Goal: Information Seeking & Learning: Learn about a topic

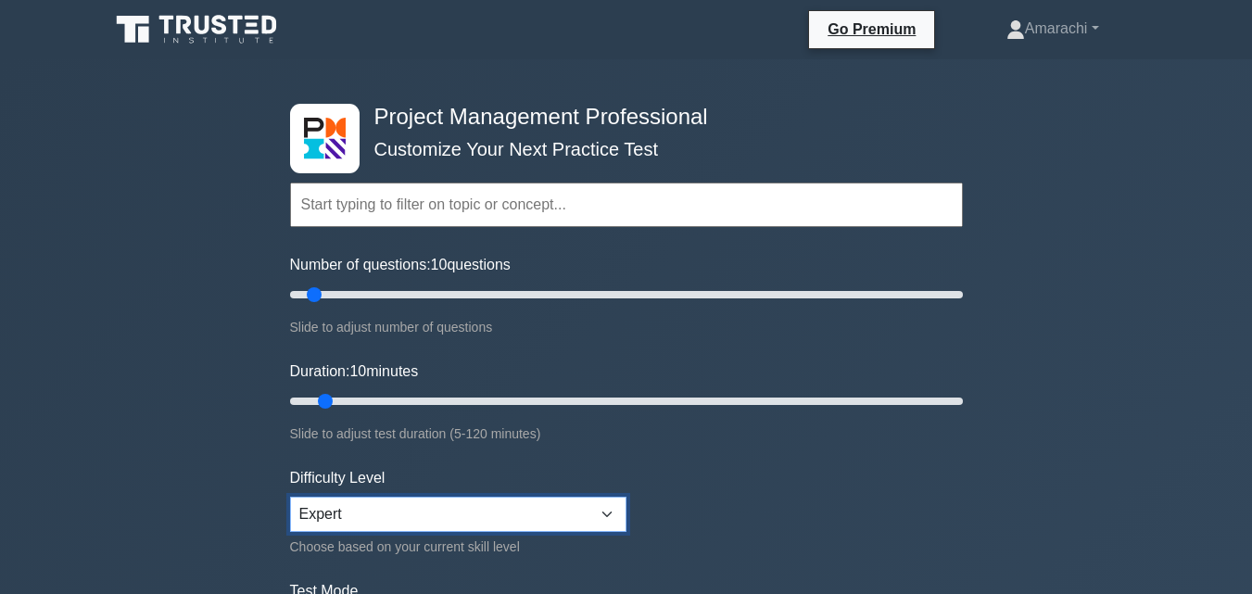
drag, startPoint x: 0, startPoint y: 0, endPoint x: 354, endPoint y: 512, distance: 622.8
click at [354, 512] on select "Beginner Intermediate Expert" at bounding box center [458, 514] width 336 height 35
select select "beginner"
click at [290, 497] on select "Beginner Intermediate Expert" at bounding box center [458, 514] width 336 height 35
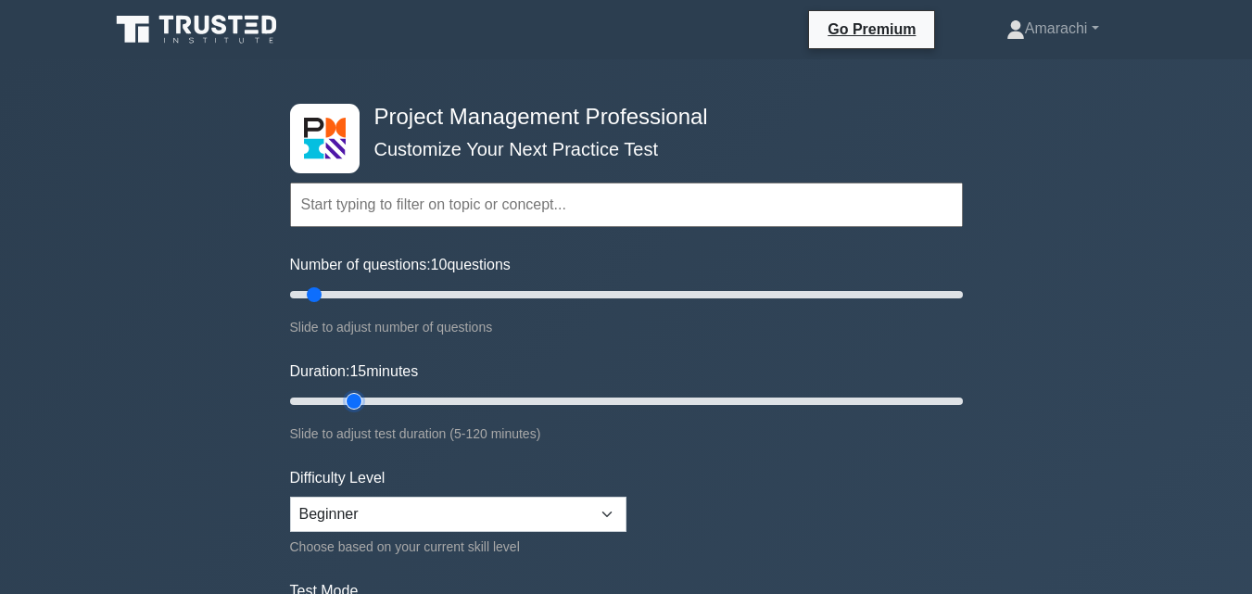
click at [349, 398] on input "Duration: 15 minutes" at bounding box center [626, 401] width 673 height 22
type input "20"
click at [371, 404] on input "Duration: 20 minutes" at bounding box center [626, 401] width 673 height 22
click at [330, 293] on input "Number of questions: 15 questions" at bounding box center [626, 295] width 673 height 22
type input "20"
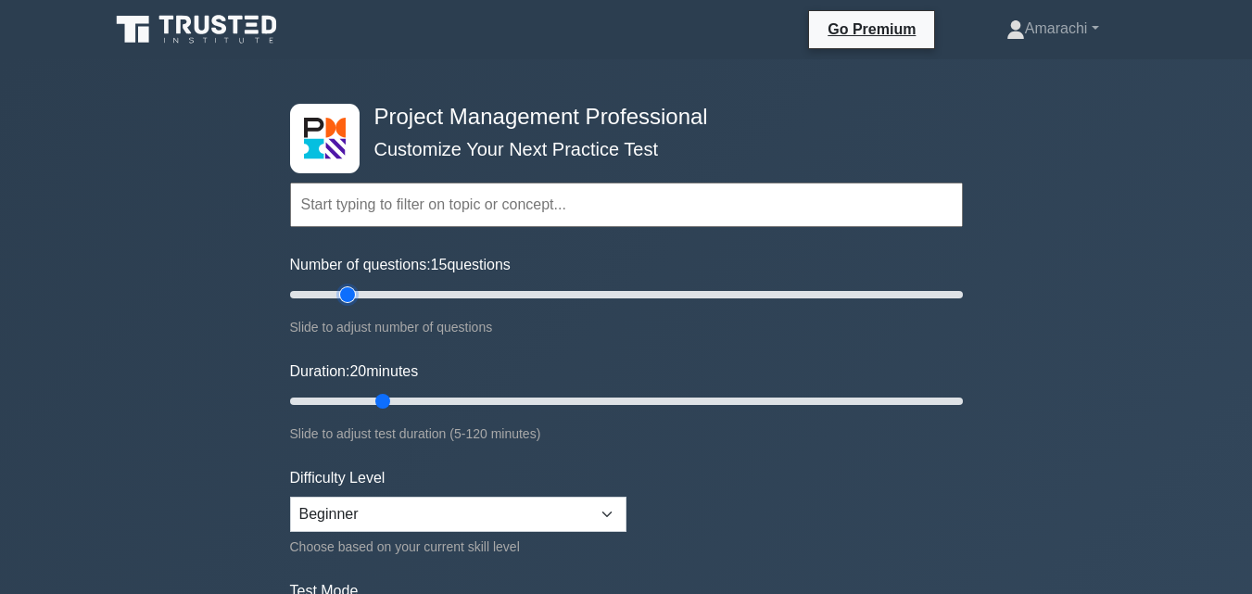
click at [348, 292] on input "Number of questions: 15 questions" at bounding box center [626, 295] width 673 height 22
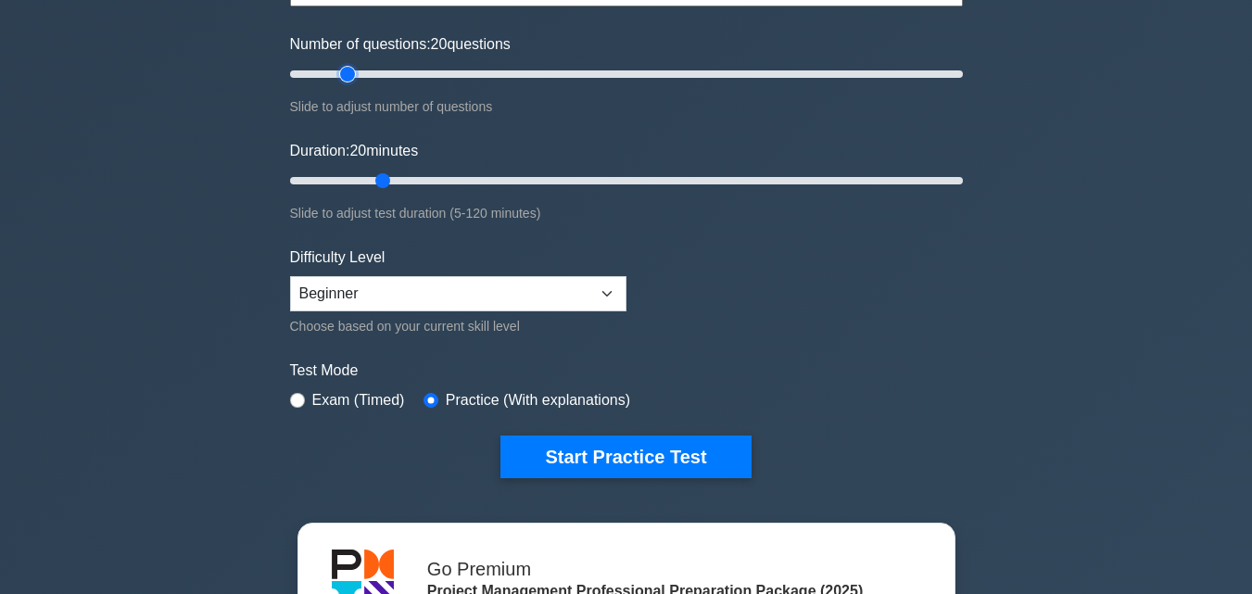
scroll to position [222, 0]
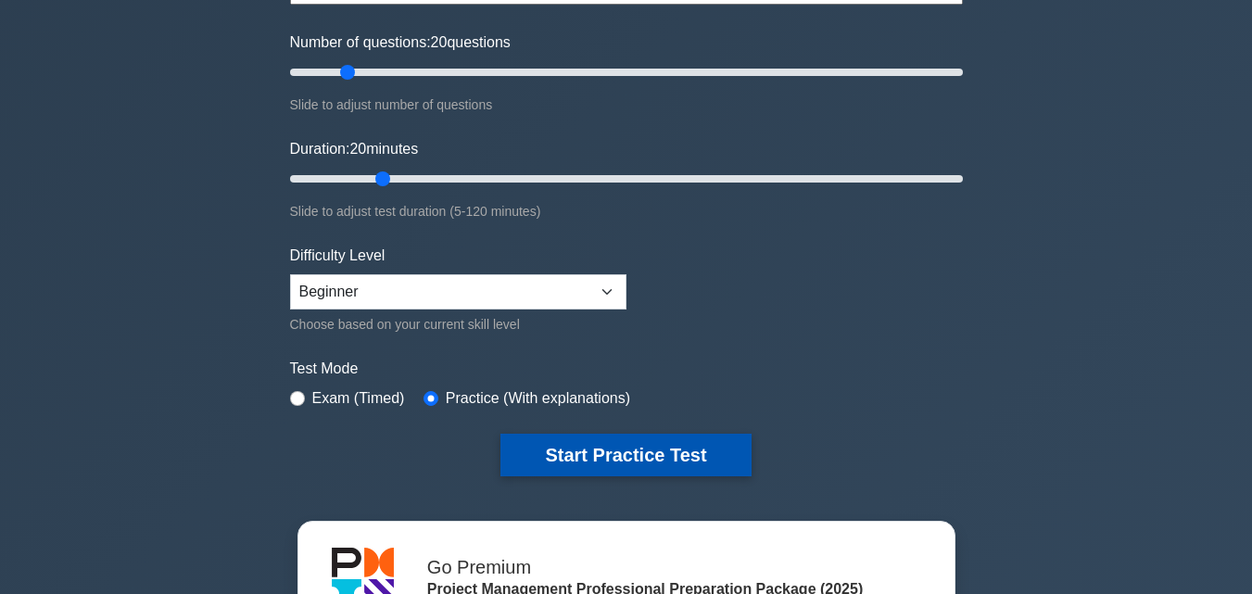
click at [675, 448] on button "Start Practice Test" at bounding box center [625, 455] width 250 height 43
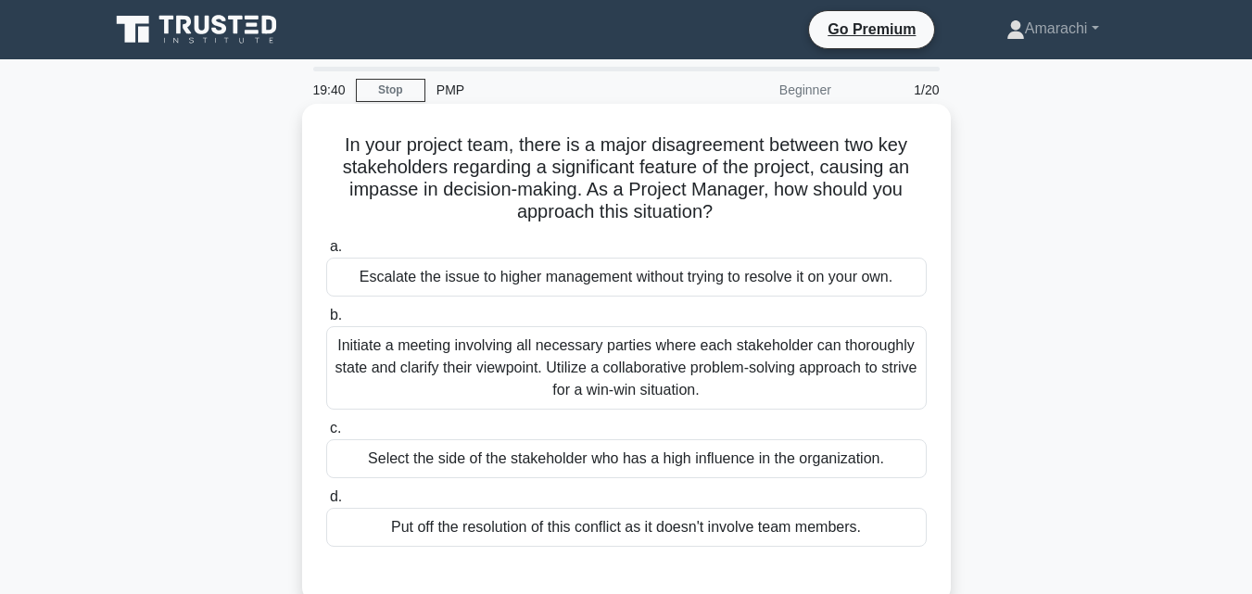
click at [512, 368] on div "Initiate a meeting involving all necessary parties where each stakeholder can t…" at bounding box center [626, 367] width 600 height 83
click at [326, 322] on input "b. Initiate a meeting involving all necessary parties where each stakeholder ca…" at bounding box center [326, 316] width 0 height 12
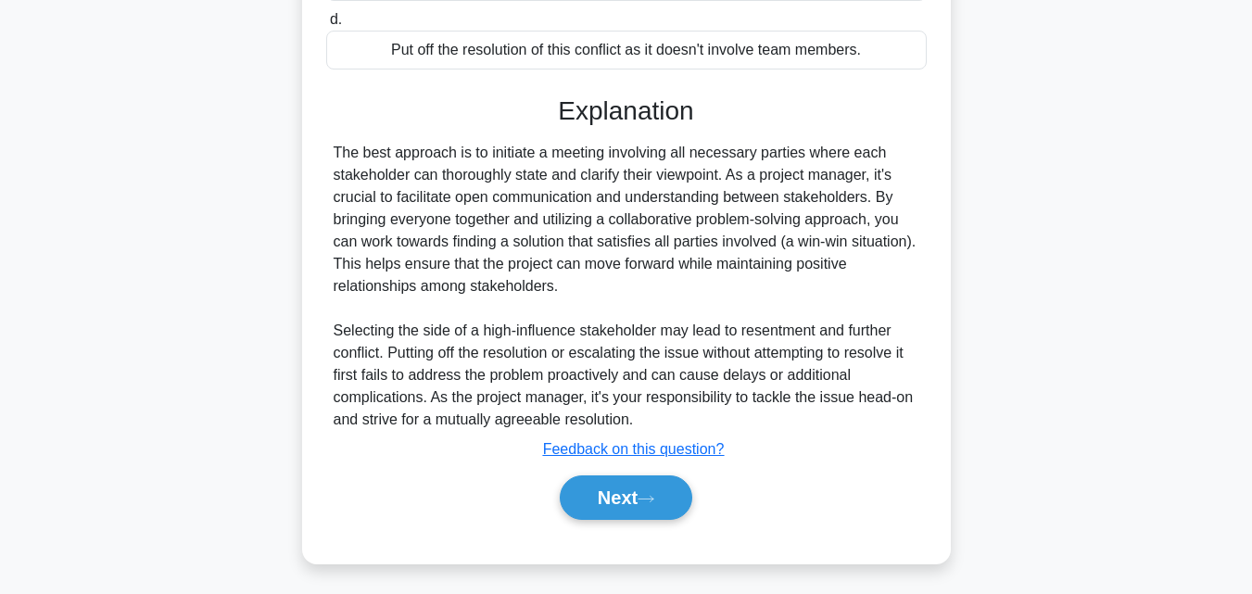
scroll to position [483, 0]
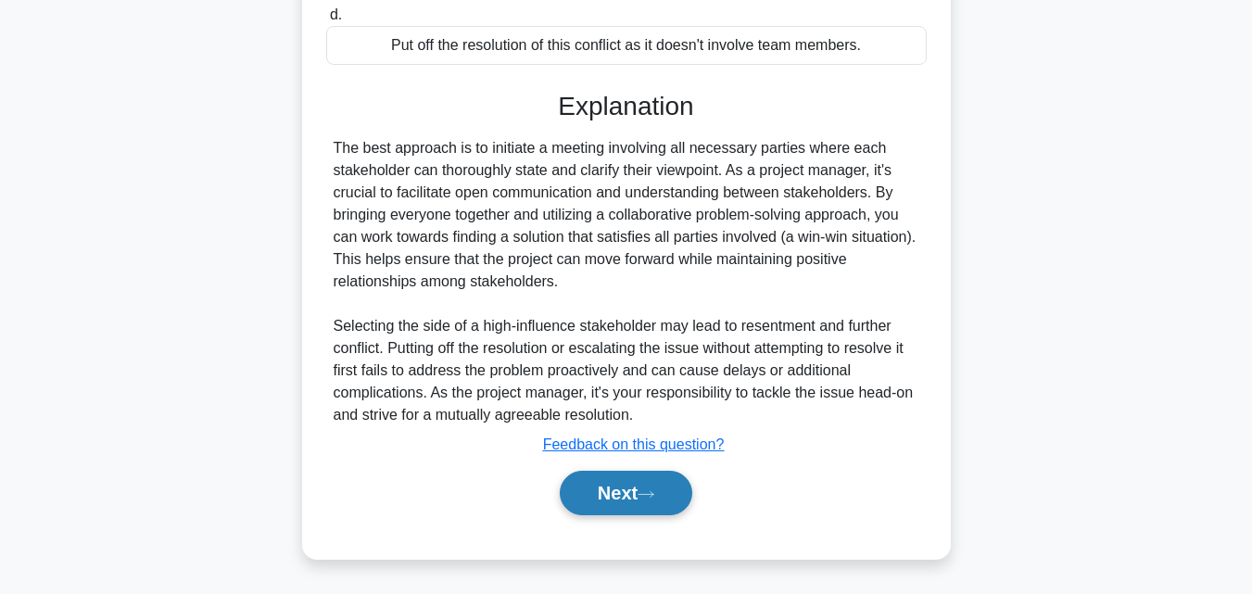
click at [661, 483] on button "Next" at bounding box center [626, 493] width 133 height 44
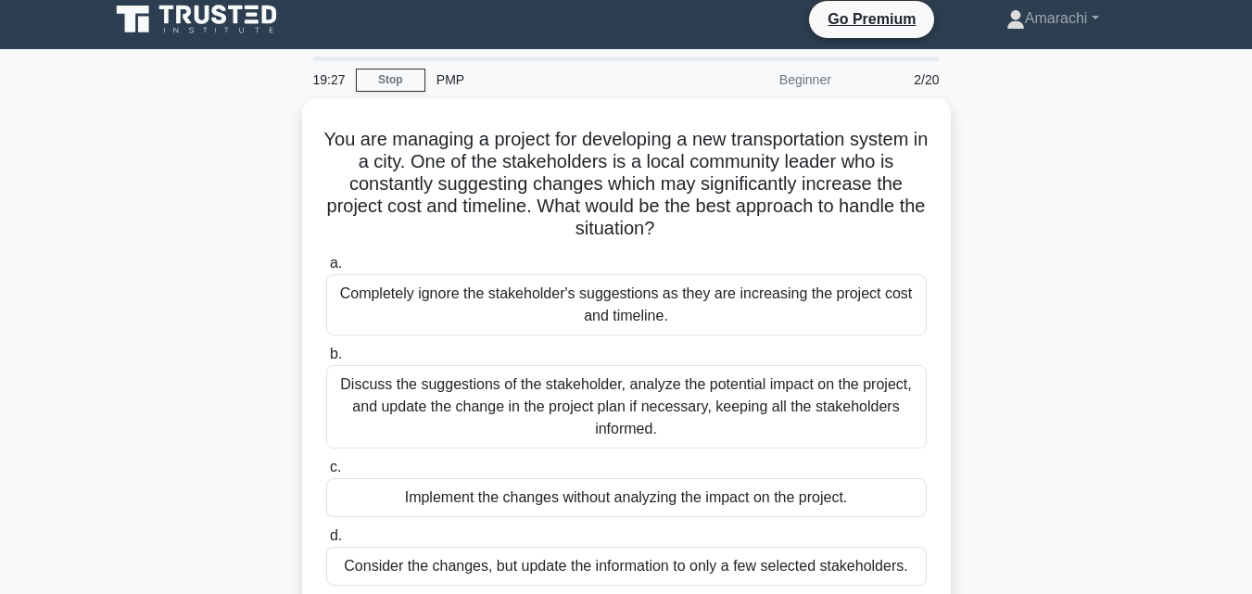
scroll to position [0, 0]
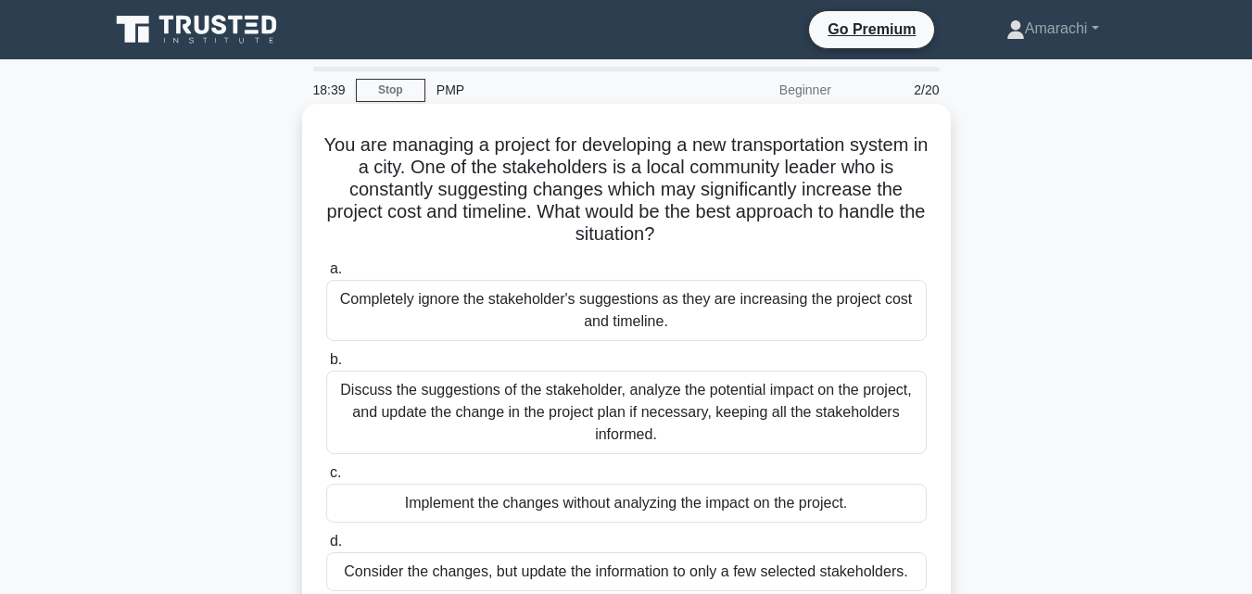
click at [613, 399] on div "Discuss the suggestions of the stakeholder, analyze the potential impact on the…" at bounding box center [626, 412] width 600 height 83
click at [326, 366] on input "b. Discuss the suggestions of the stakeholder, analyze the potential impact on …" at bounding box center [326, 360] width 0 height 12
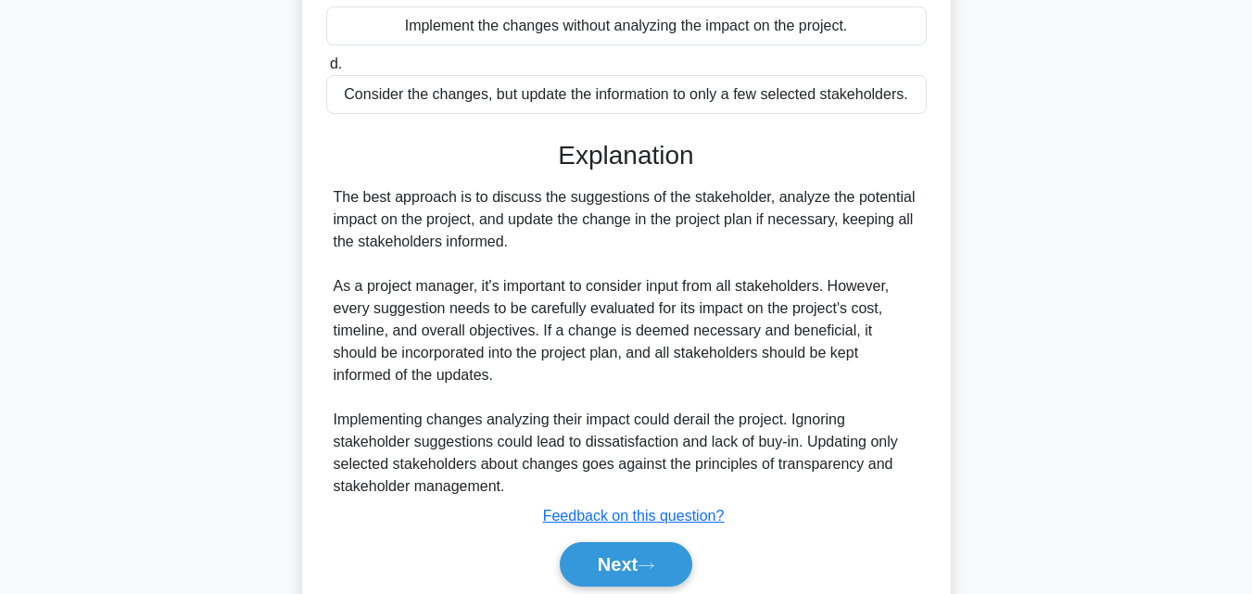
scroll to position [550, 0]
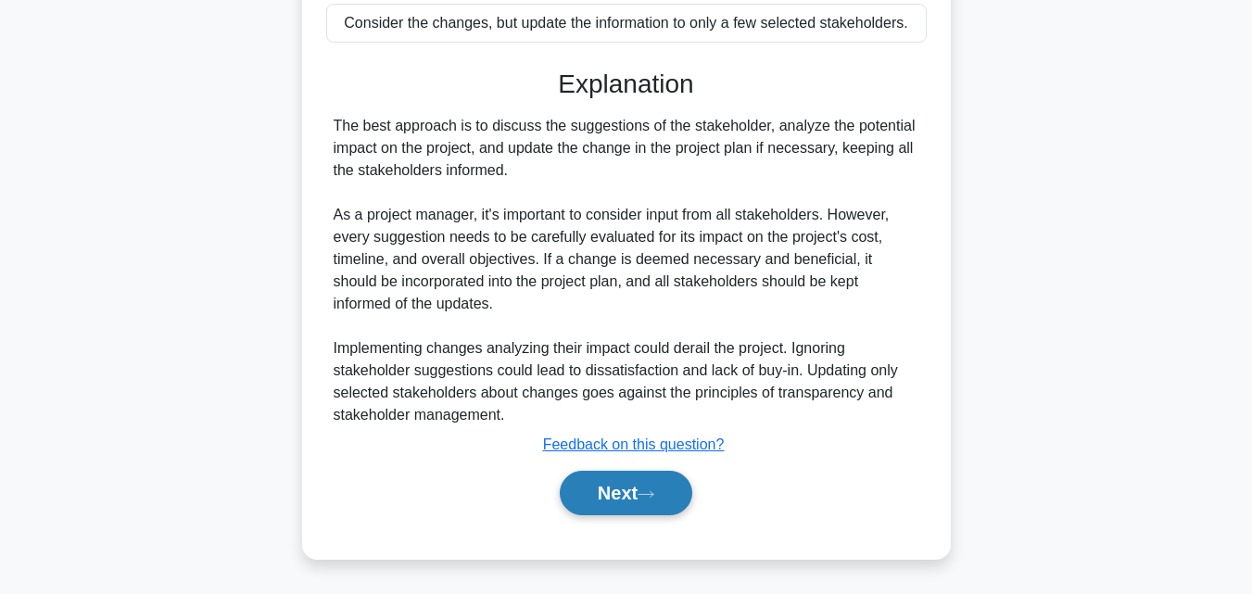
click at [666, 487] on button "Next" at bounding box center [626, 493] width 133 height 44
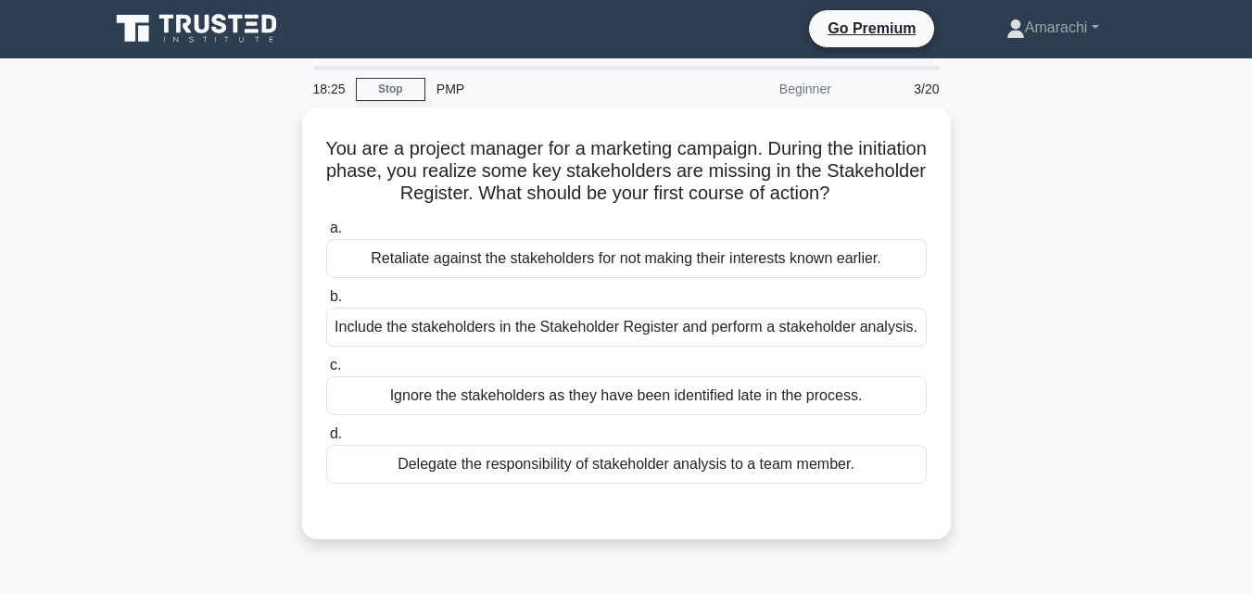
scroll to position [0, 0]
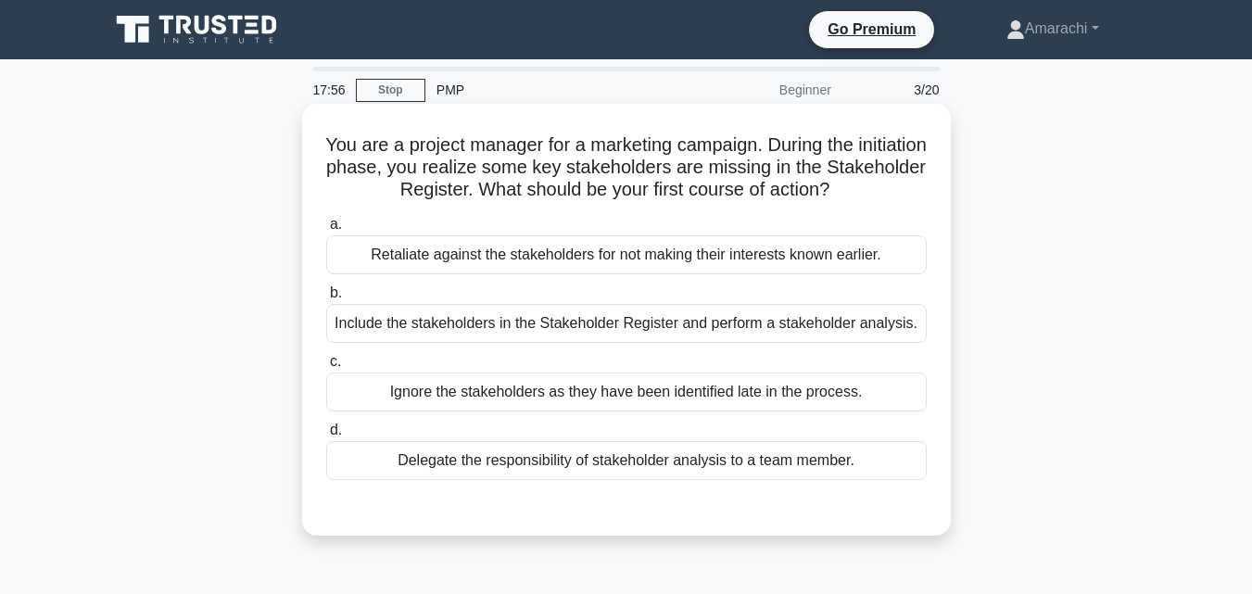
click at [574, 323] on div "Include the stakeholders in the Stakeholder Register and perform a stakeholder …" at bounding box center [626, 323] width 600 height 39
click at [326, 299] on input "b. Include the stakeholders in the Stakeholder Register and perform a stakehold…" at bounding box center [326, 293] width 0 height 12
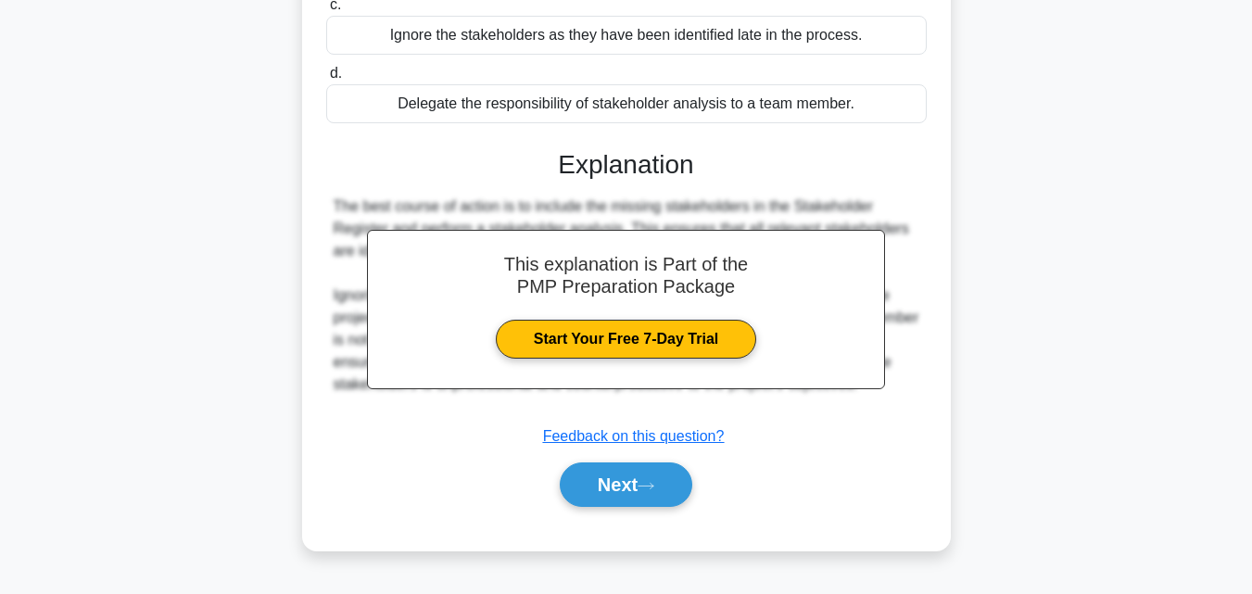
scroll to position [407, 0]
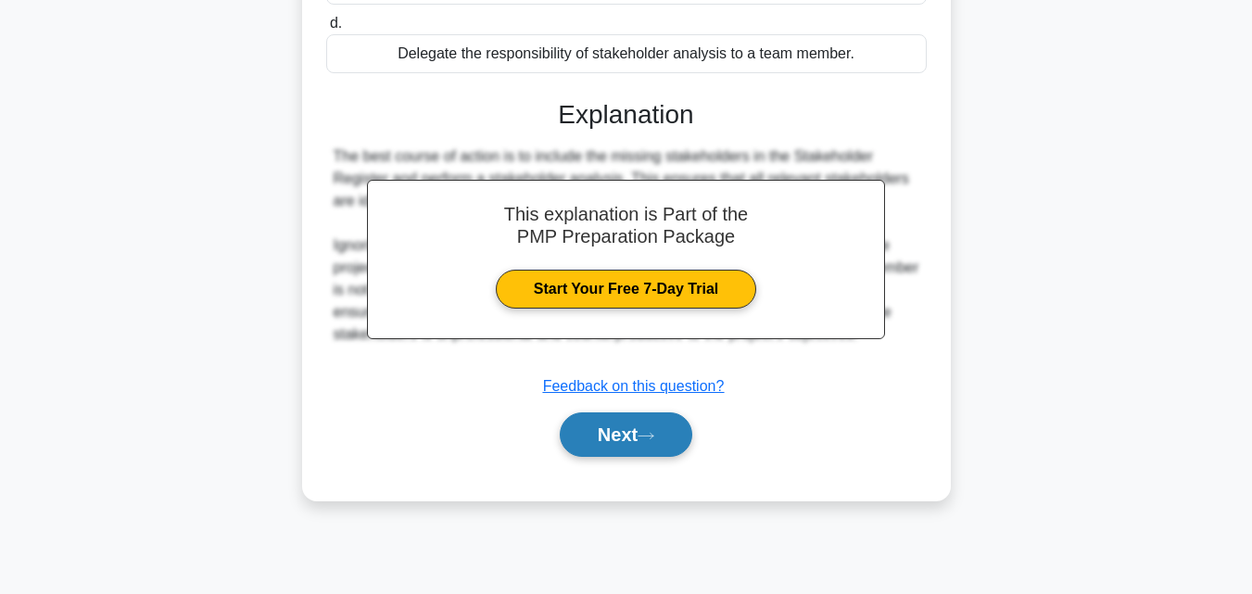
click at [654, 441] on icon at bounding box center [646, 436] width 17 height 10
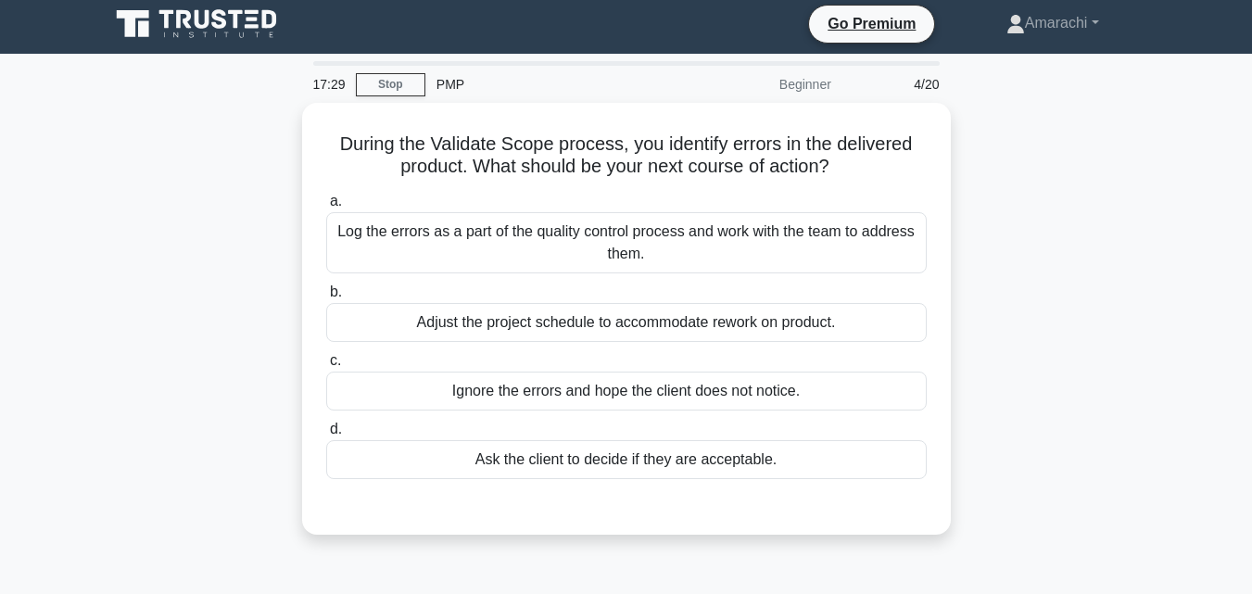
scroll to position [0, 0]
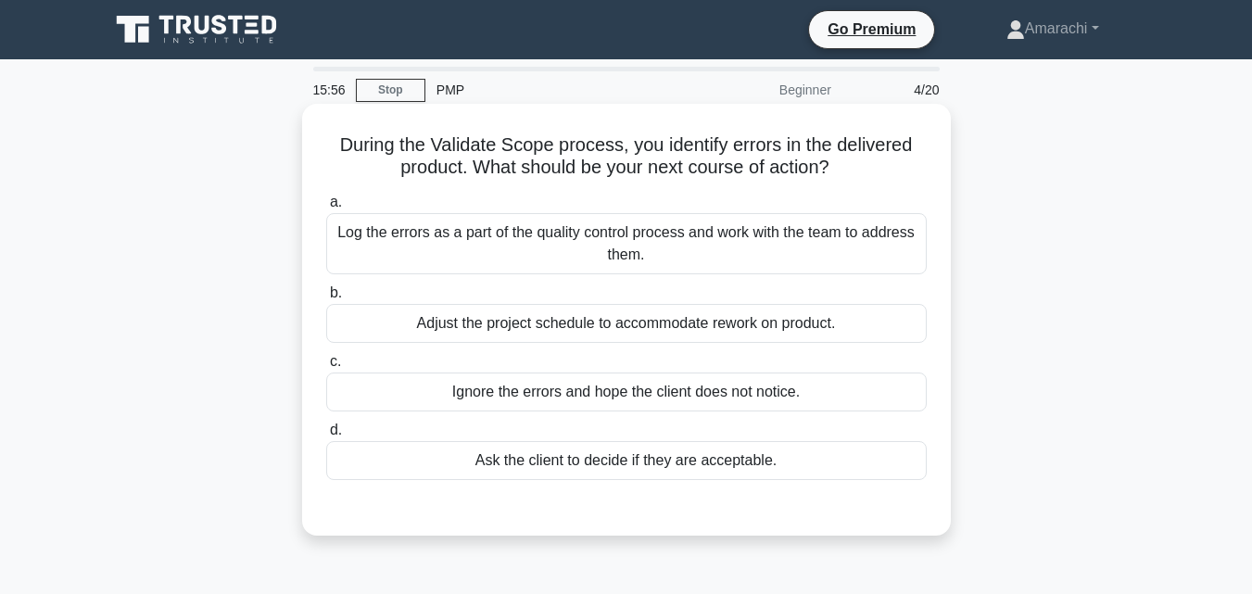
click at [565, 243] on div "Log the errors as a part of the quality control process and work with the team …" at bounding box center [626, 243] width 600 height 61
click at [326, 208] on input "a. Log the errors as a part of the quality control process and work with the te…" at bounding box center [326, 202] width 0 height 12
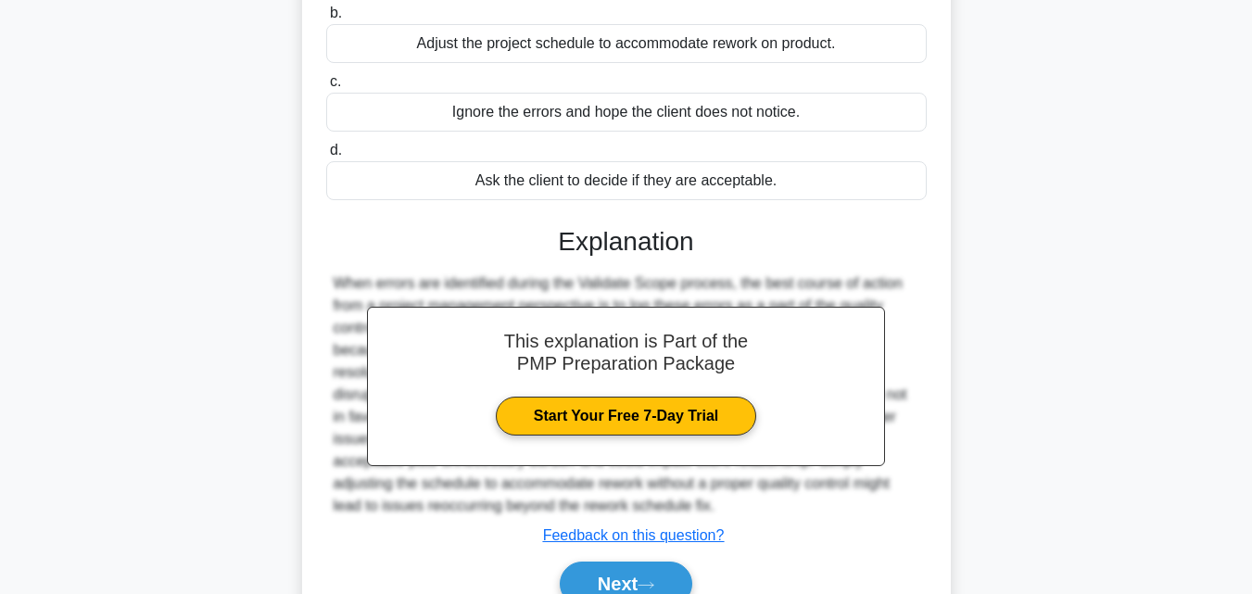
scroll to position [407, 0]
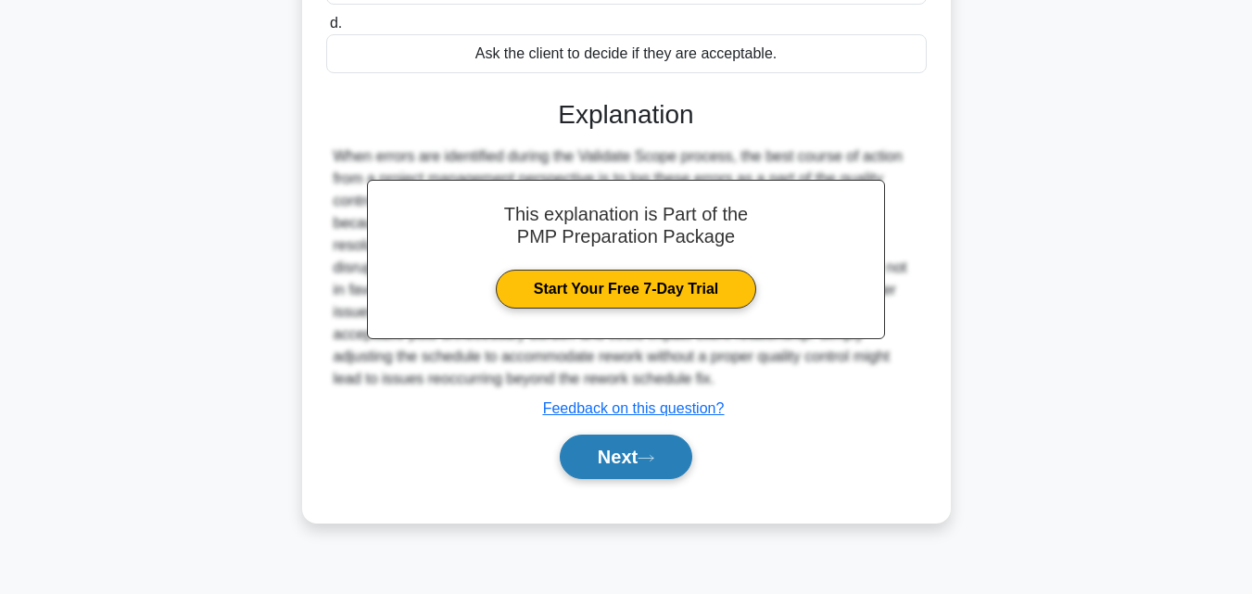
click at [679, 462] on button "Next" at bounding box center [626, 457] width 133 height 44
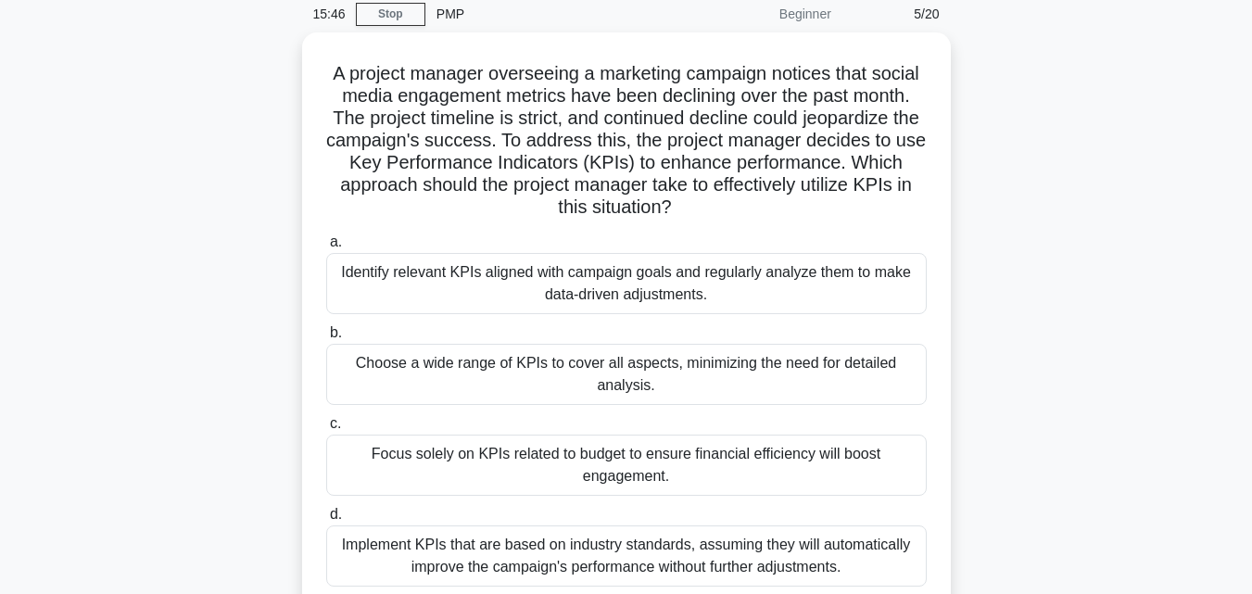
scroll to position [73, 0]
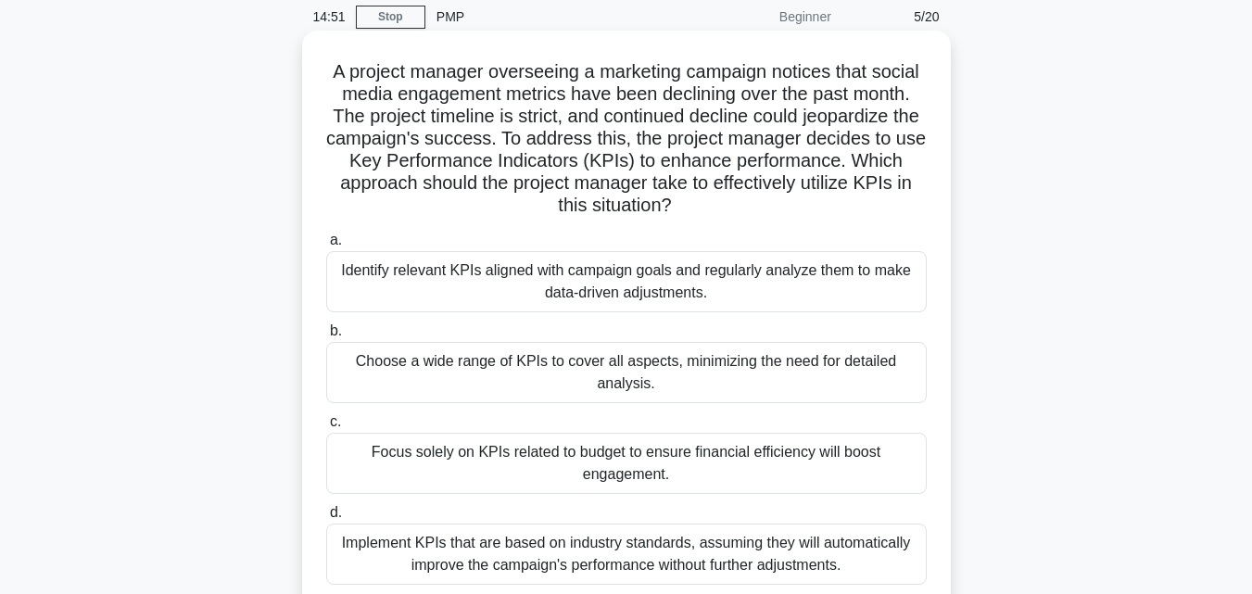
click at [663, 284] on div "Identify relevant KPIs aligned with campaign goals and regularly analyze them t…" at bounding box center [626, 281] width 600 height 61
click at [326, 246] on input "a. Identify relevant KPIs aligned with campaign goals and regularly analyze the…" at bounding box center [326, 240] width 0 height 12
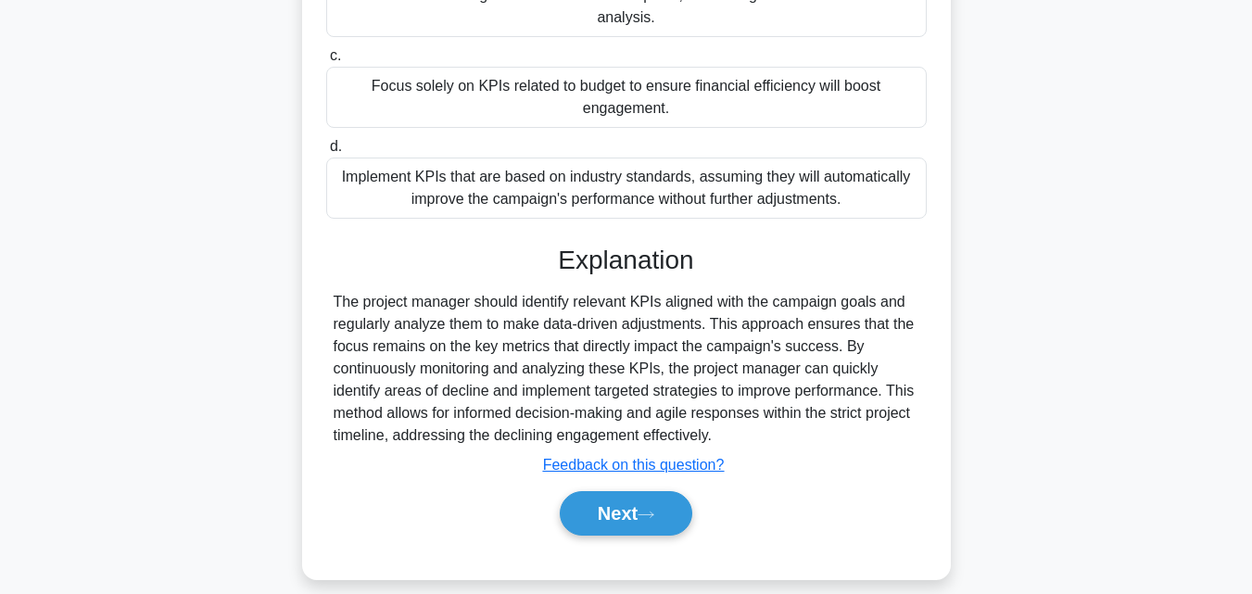
scroll to position [461, 0]
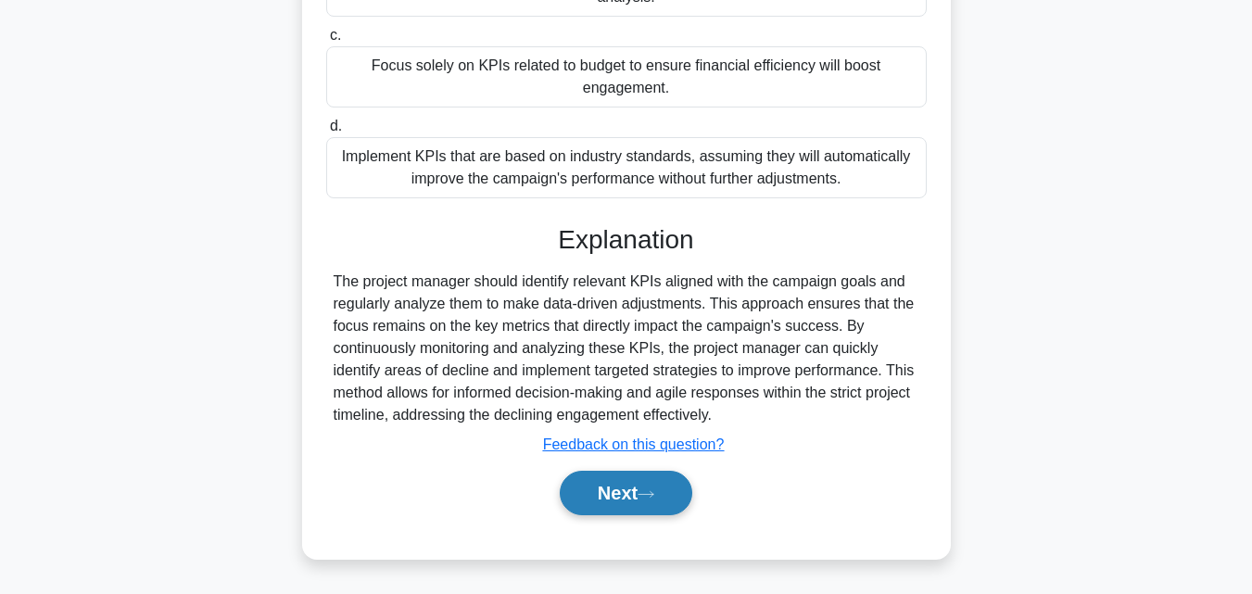
click at [598, 485] on button "Next" at bounding box center [626, 493] width 133 height 44
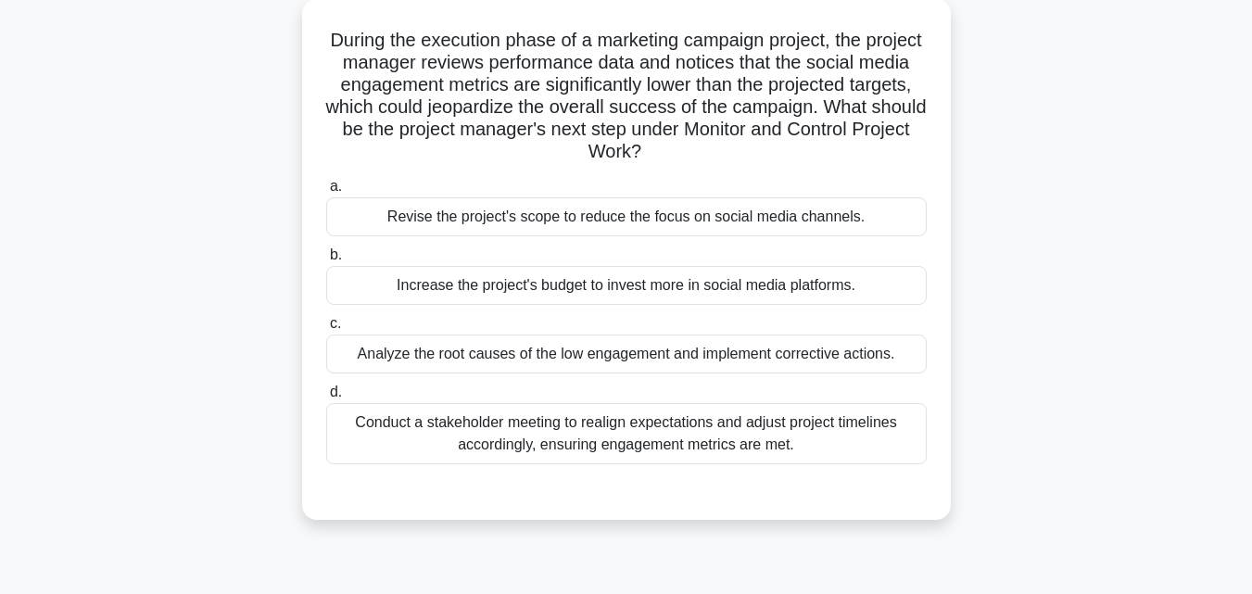
scroll to position [73, 0]
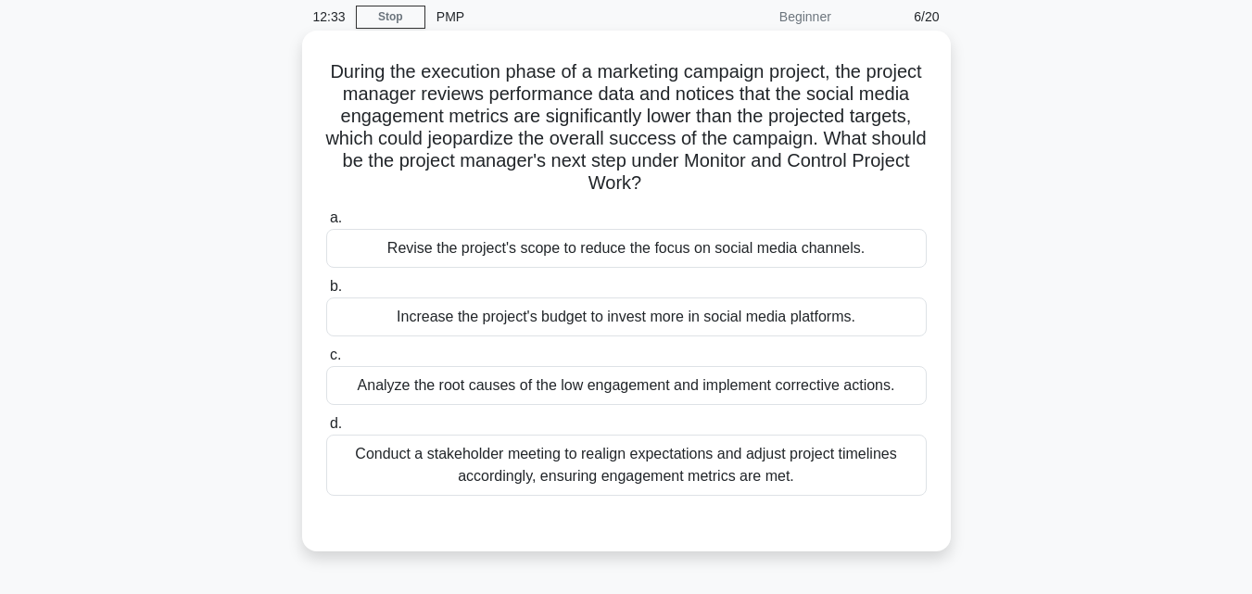
click at [513, 478] on div "Conduct a stakeholder meeting to realign expectations and adjust project timeli…" at bounding box center [626, 465] width 600 height 61
click at [326, 430] on input "d. Conduct a stakeholder meeting to realign expectations and adjust project tim…" at bounding box center [326, 424] width 0 height 12
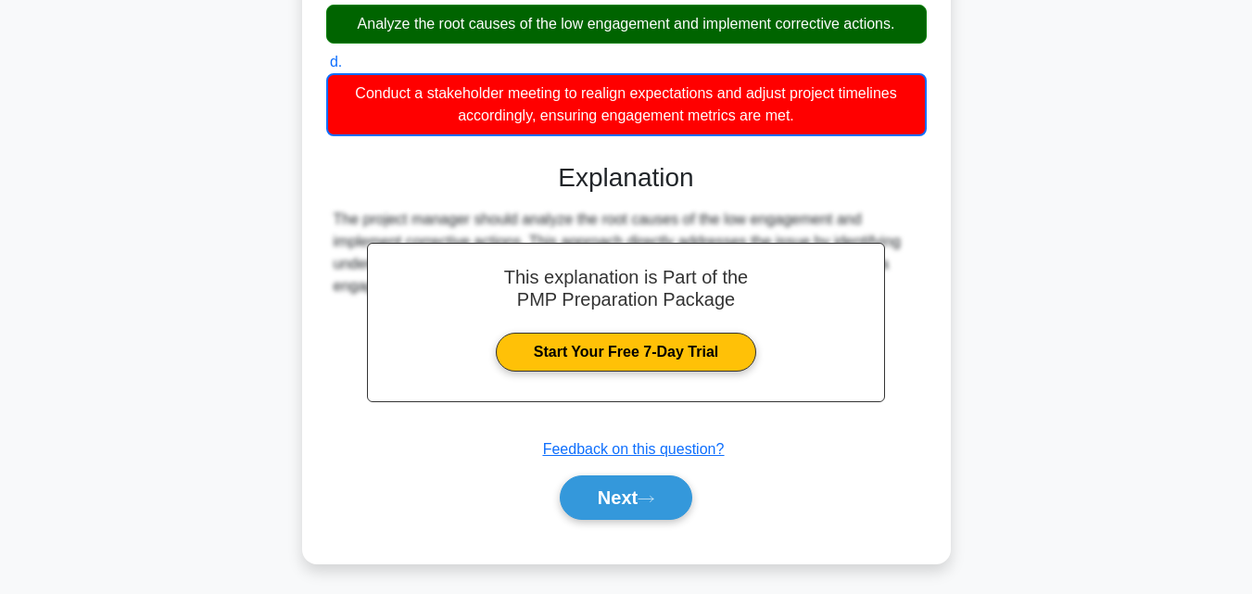
scroll to position [440, 0]
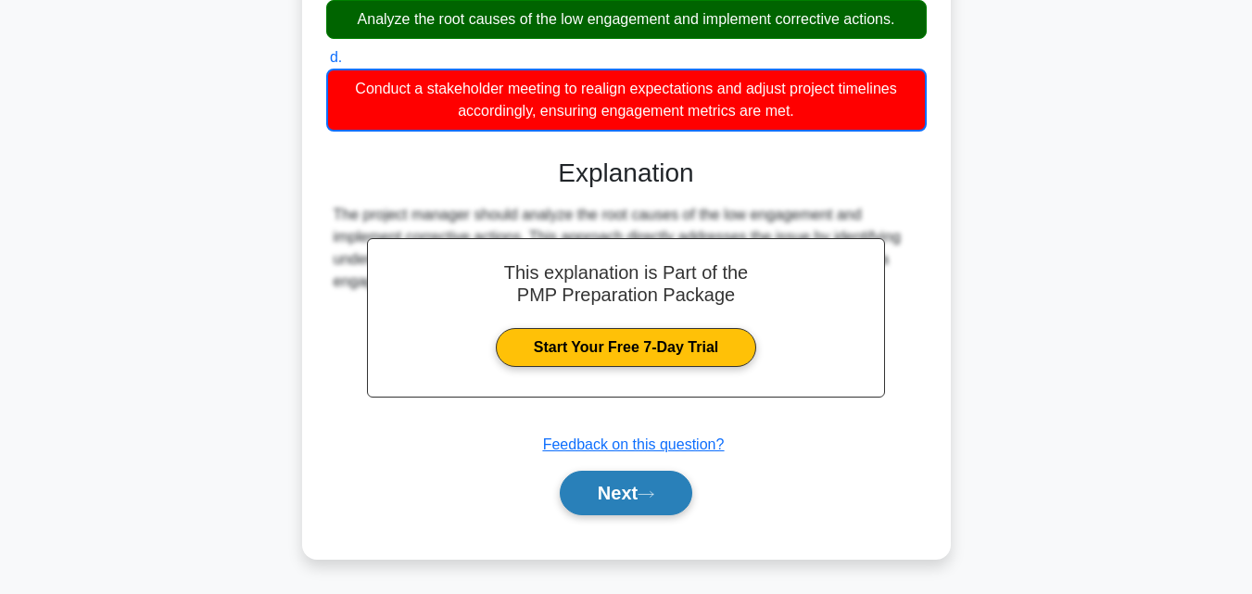
click at [654, 494] on icon at bounding box center [646, 494] width 17 height 10
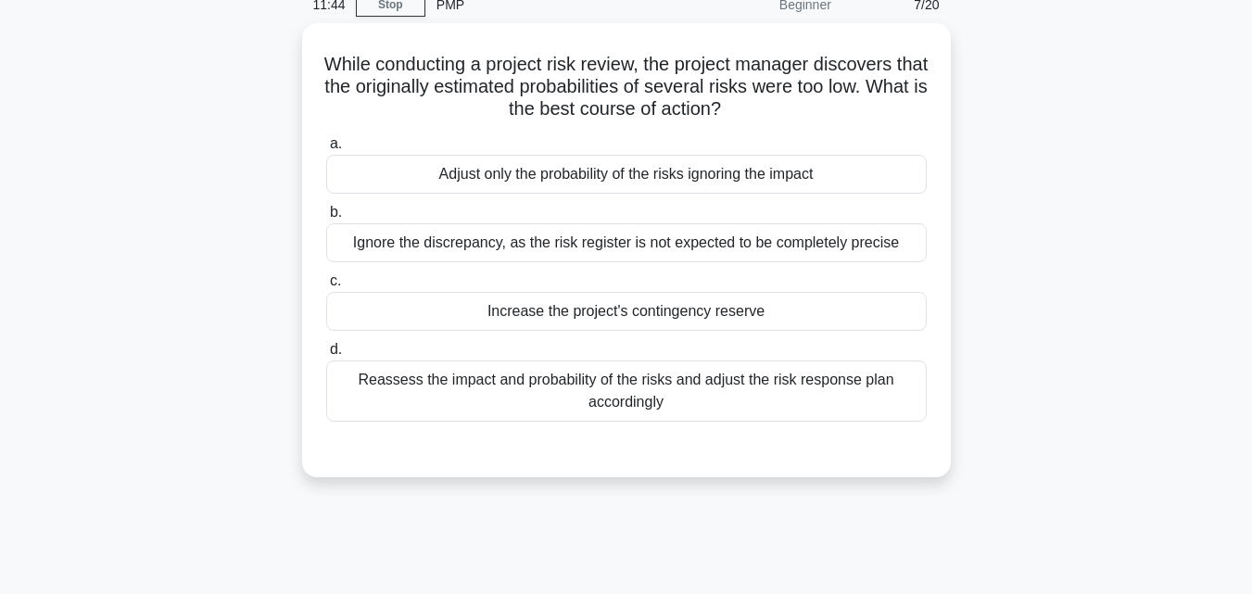
scroll to position [61, 0]
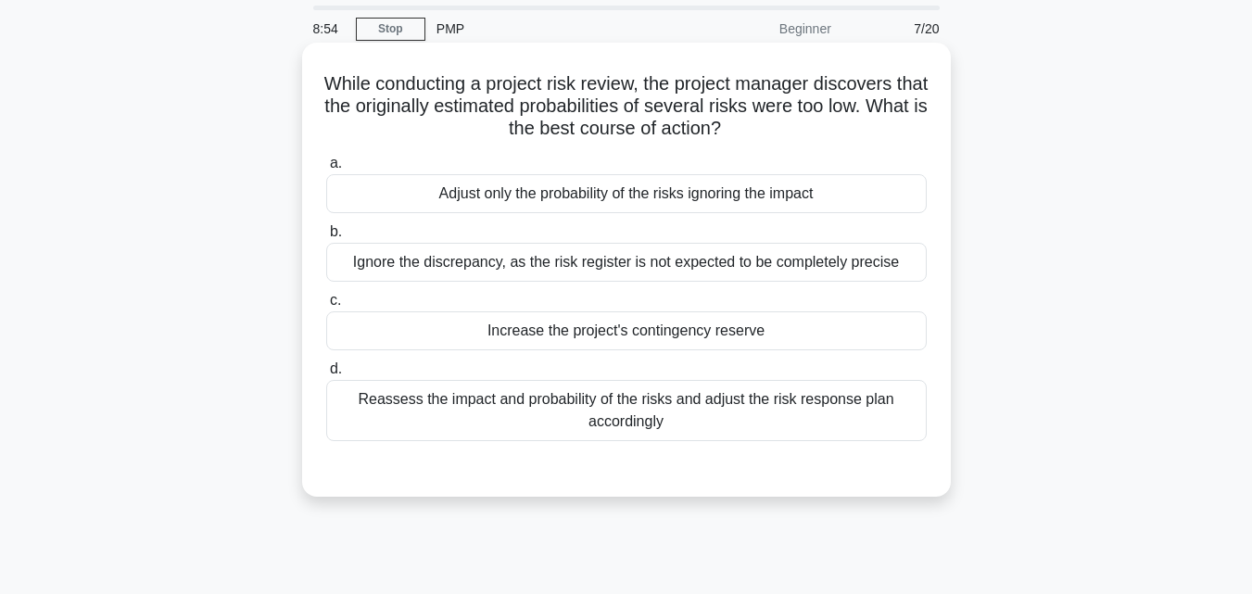
click at [736, 408] on div "Reassess the impact and probability of the risks and adjust the risk response p…" at bounding box center [626, 410] width 600 height 61
click at [326, 375] on input "d. Reassess the impact and probability of the risks and adjust the risk respons…" at bounding box center [326, 369] width 0 height 12
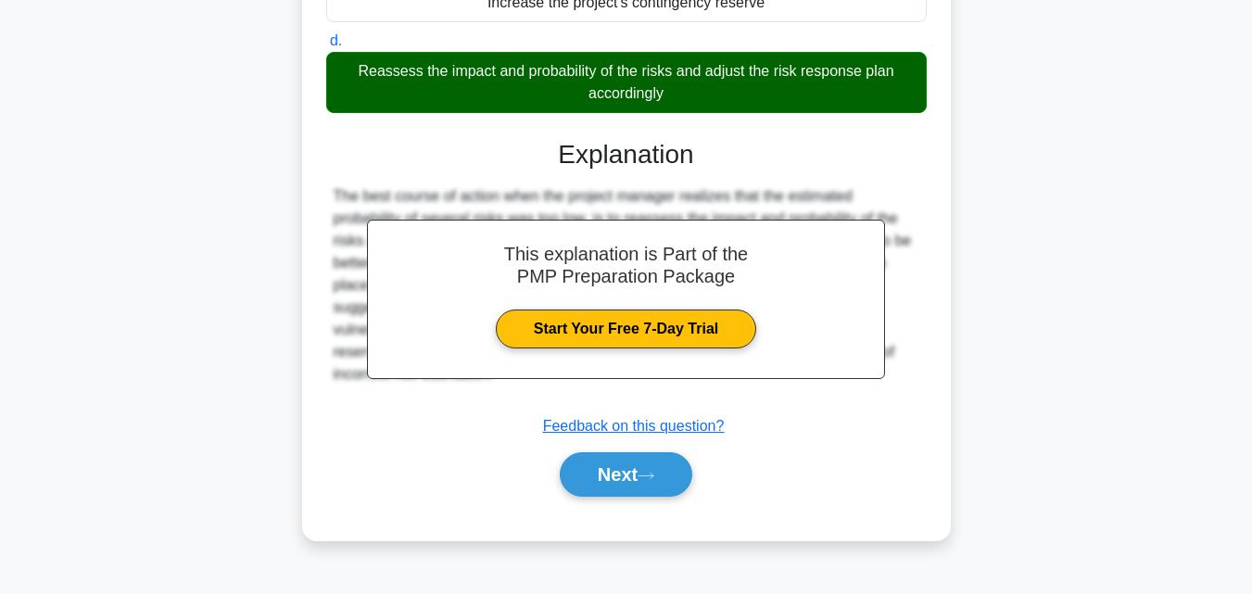
scroll to position [395, 0]
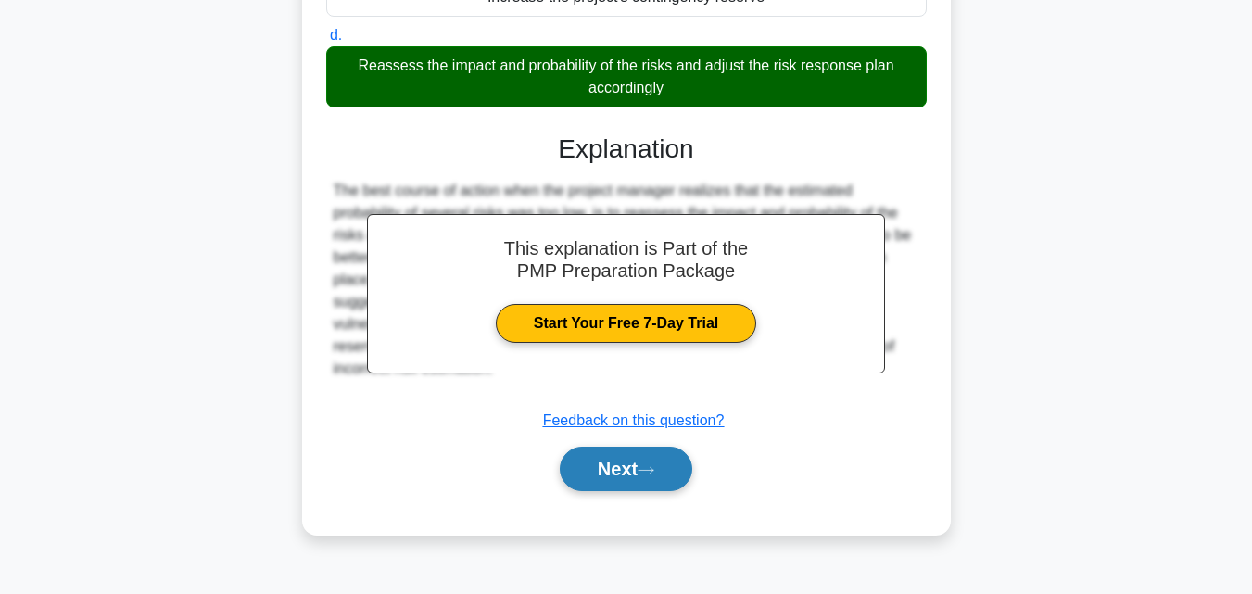
click at [637, 472] on button "Next" at bounding box center [626, 469] width 133 height 44
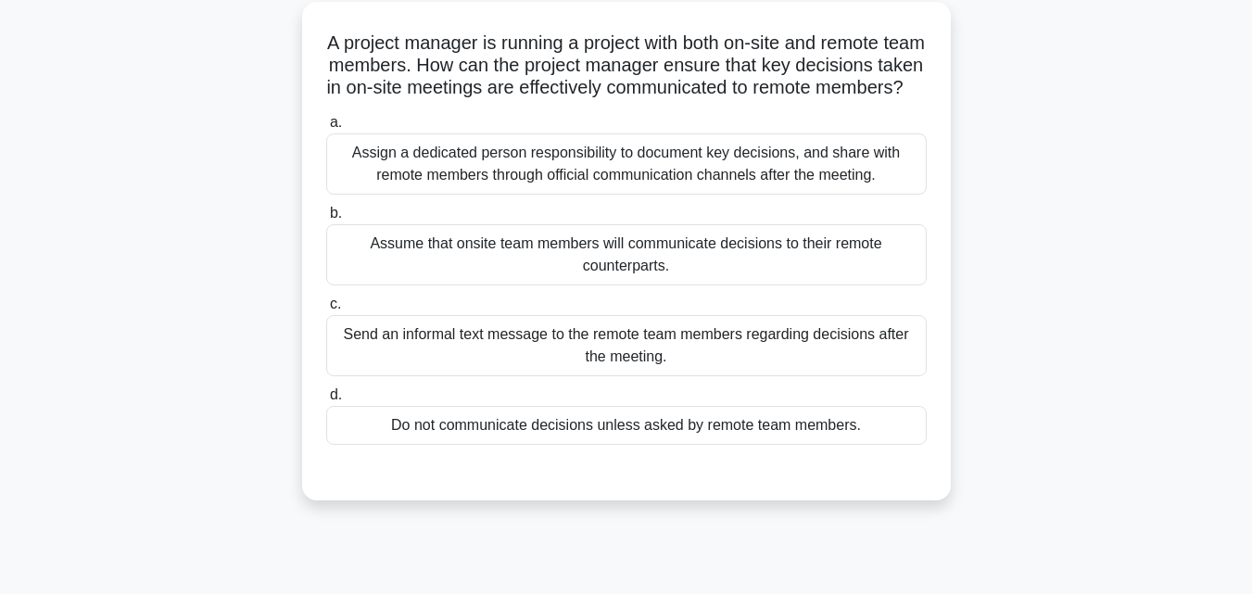
scroll to position [0, 0]
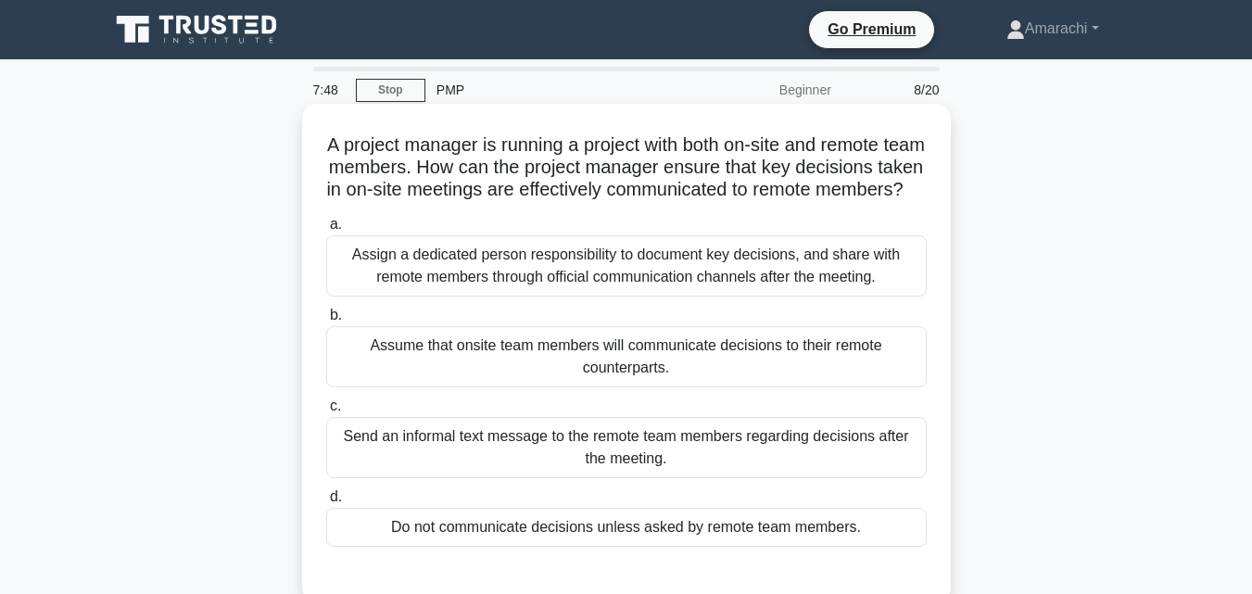
click at [768, 289] on div "Assign a dedicated person responsibility to document key decisions, and share w…" at bounding box center [626, 265] width 600 height 61
click at [326, 231] on input "a. Assign a dedicated person responsibility to document key decisions, and shar…" at bounding box center [326, 225] width 0 height 12
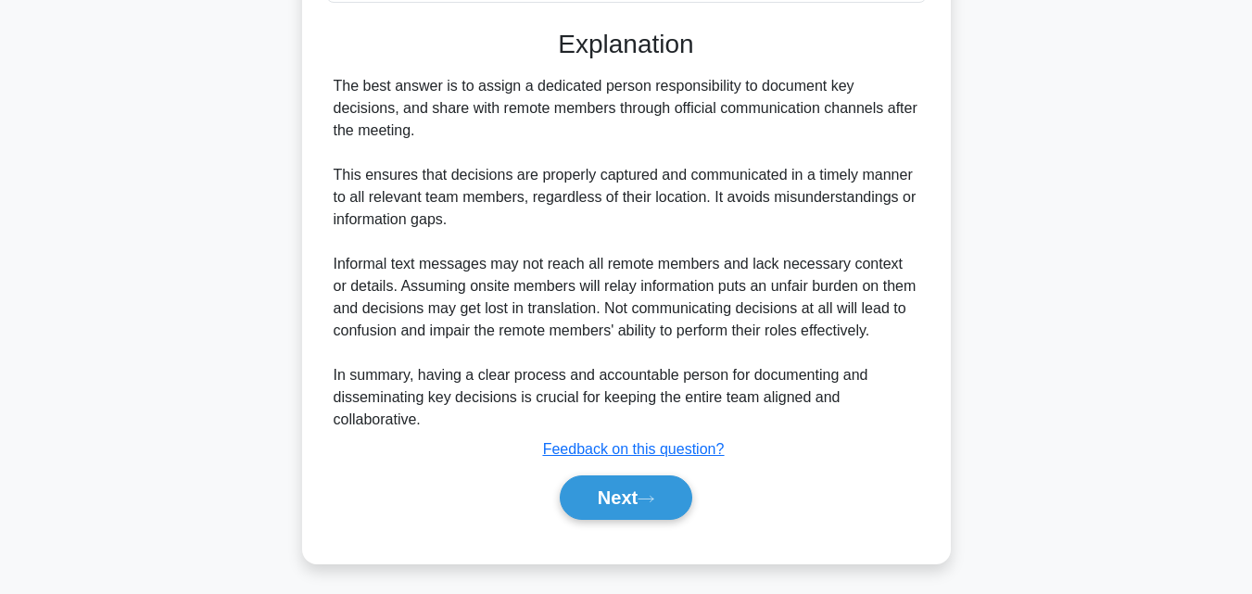
scroll to position [568, 0]
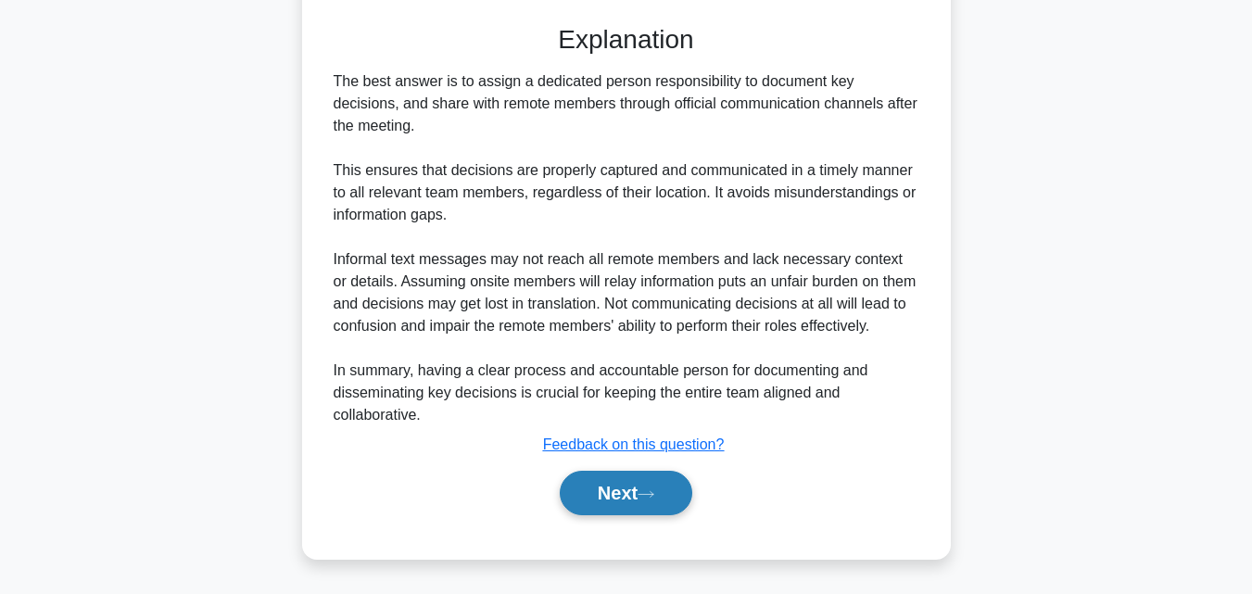
click at [658, 485] on button "Next" at bounding box center [626, 493] width 133 height 44
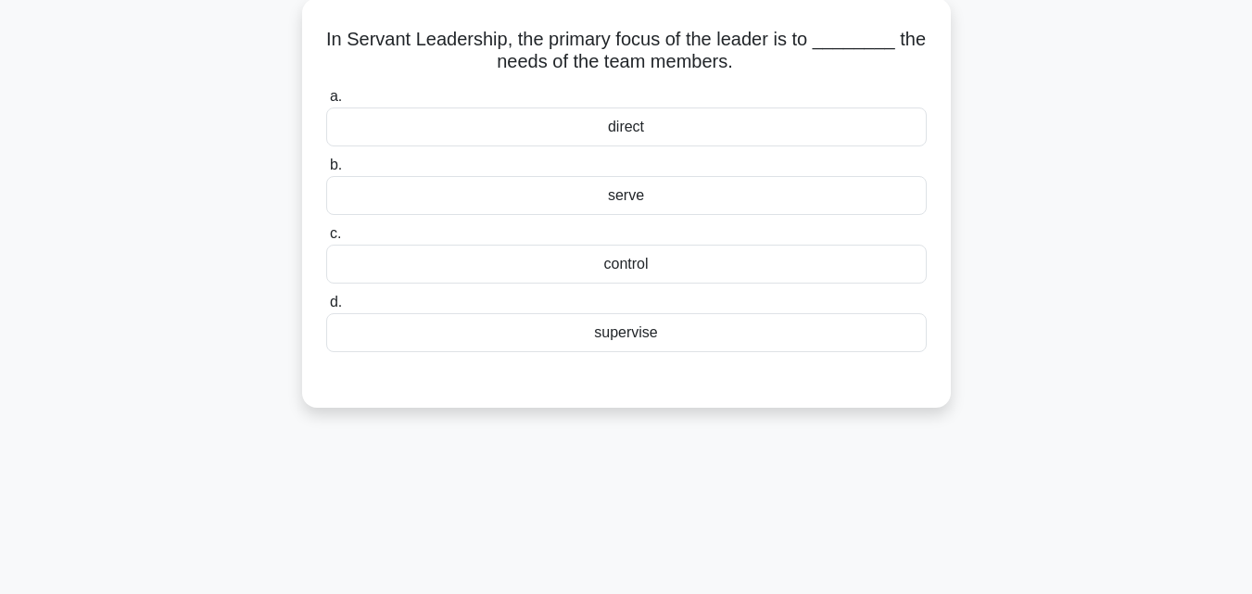
scroll to position [0, 0]
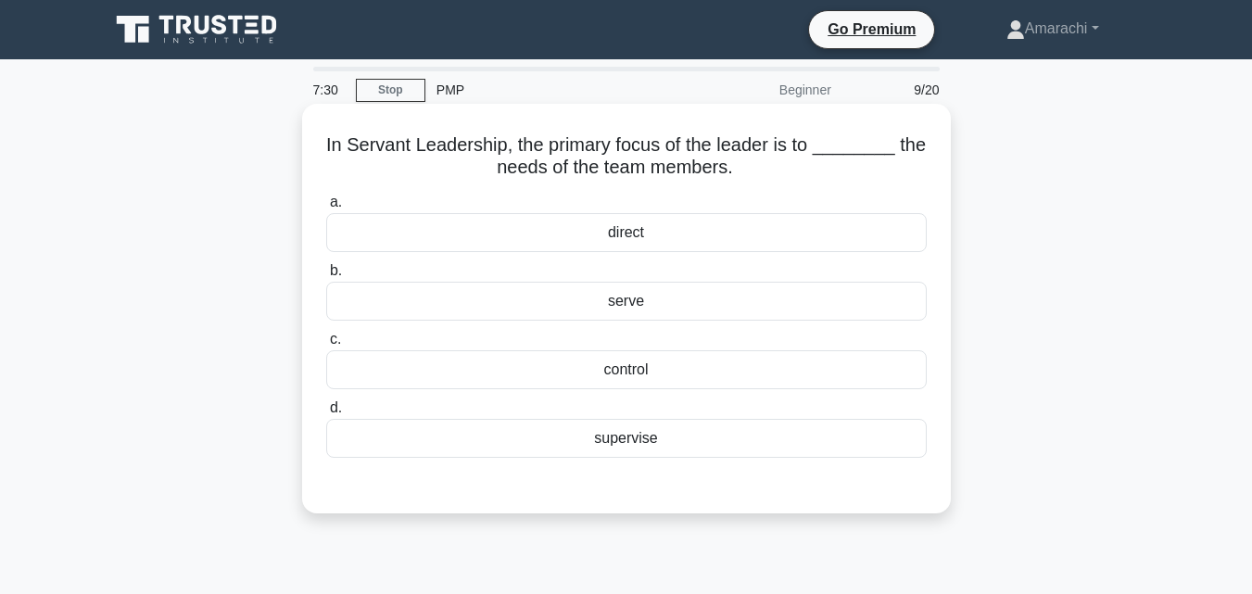
click at [643, 311] on div "serve" at bounding box center [626, 301] width 600 height 39
click at [326, 277] on input "b. serve" at bounding box center [326, 271] width 0 height 12
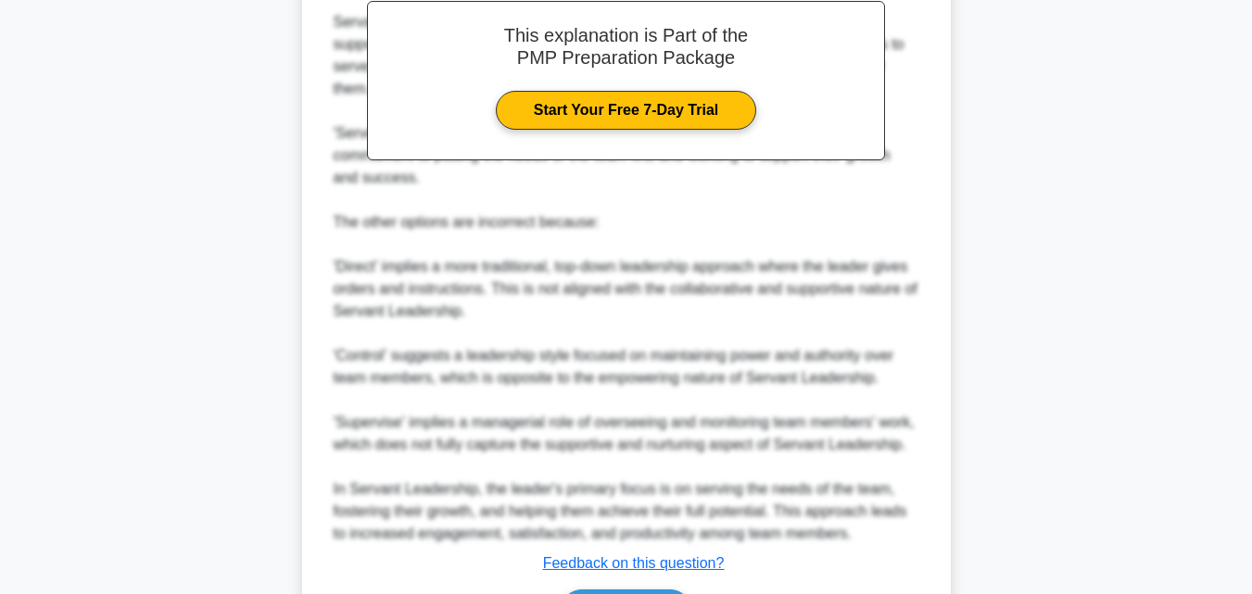
scroll to position [683, 0]
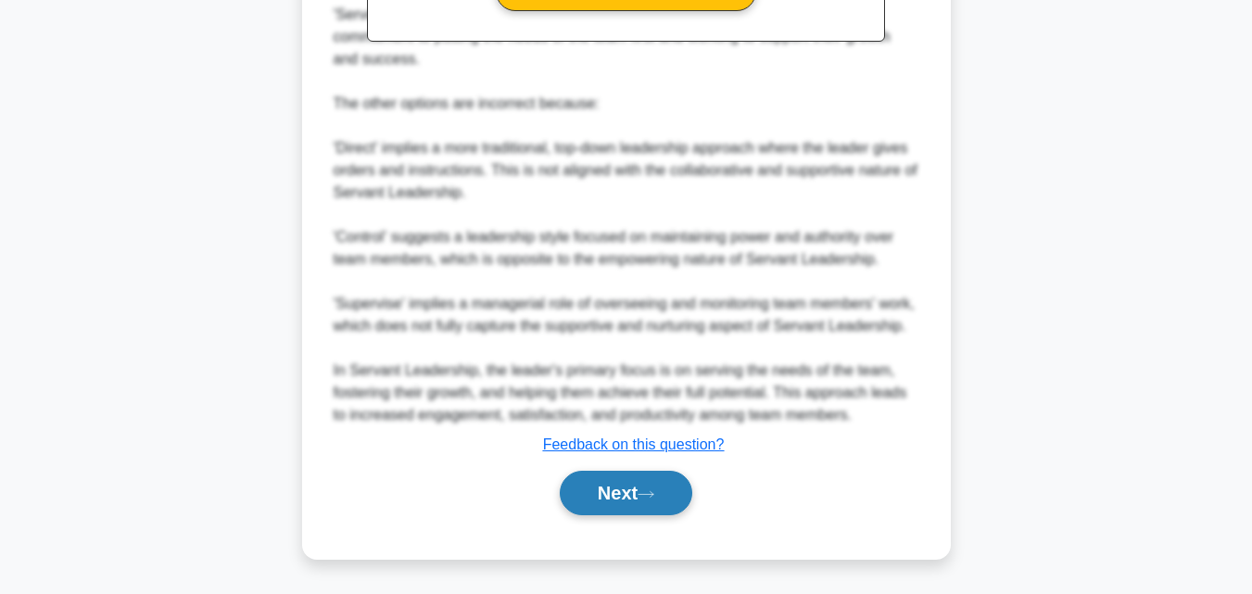
click at [654, 498] on icon at bounding box center [646, 494] width 17 height 10
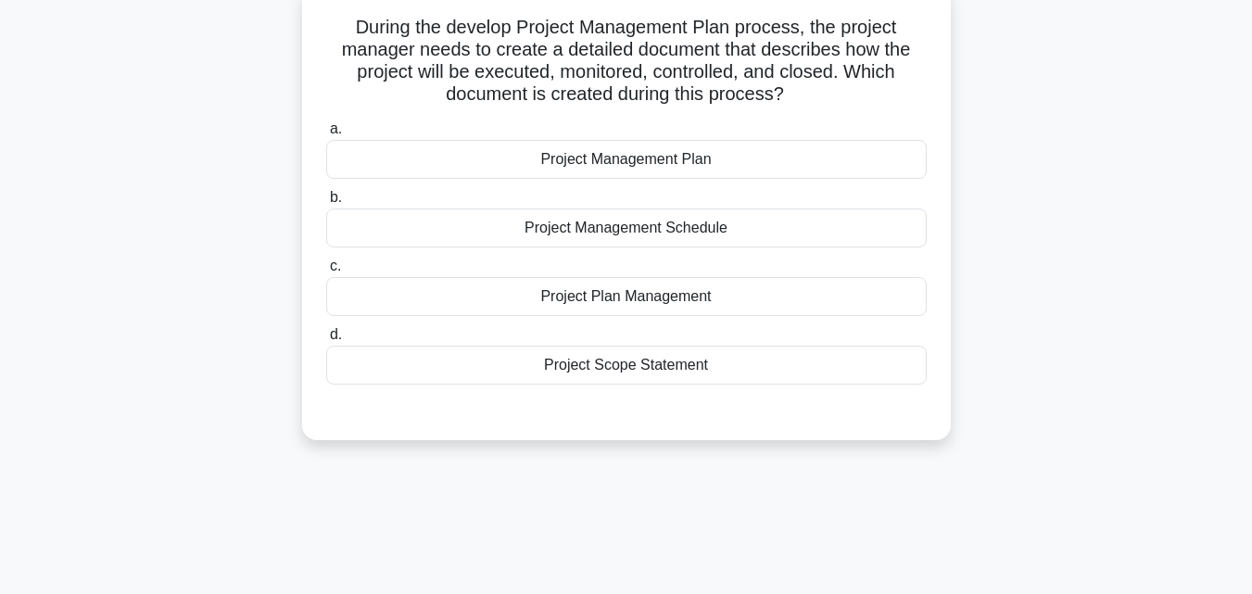
scroll to position [0, 0]
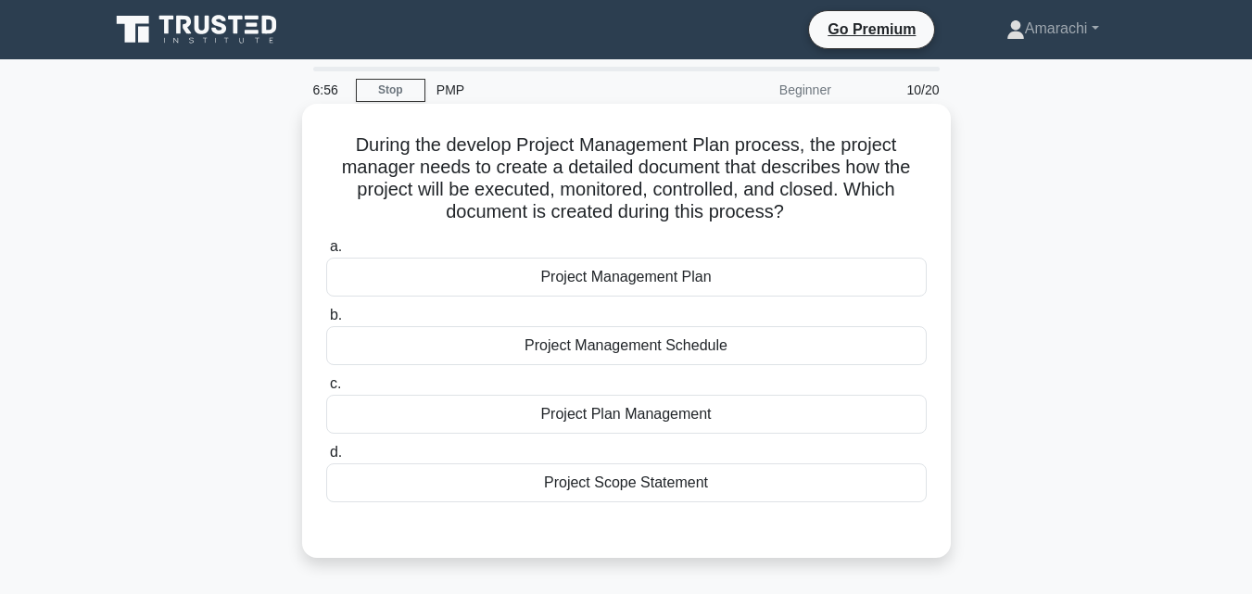
click at [636, 283] on div "Project Management Plan" at bounding box center [626, 277] width 600 height 39
click at [326, 253] on input "a. Project Management Plan" at bounding box center [326, 247] width 0 height 12
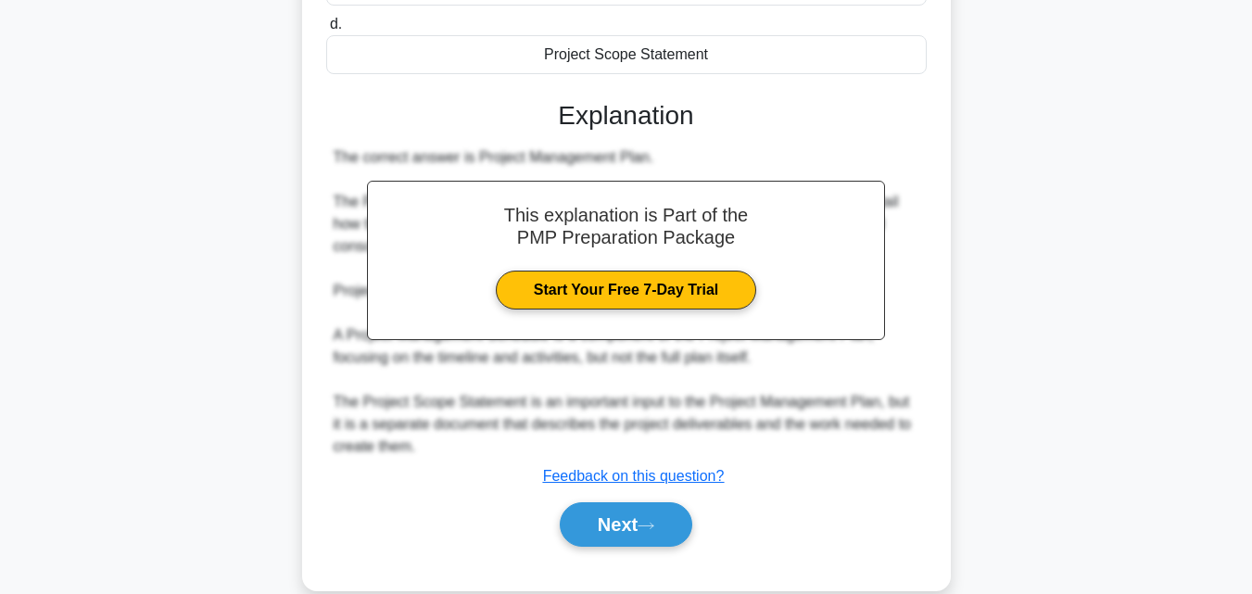
scroll to position [461, 0]
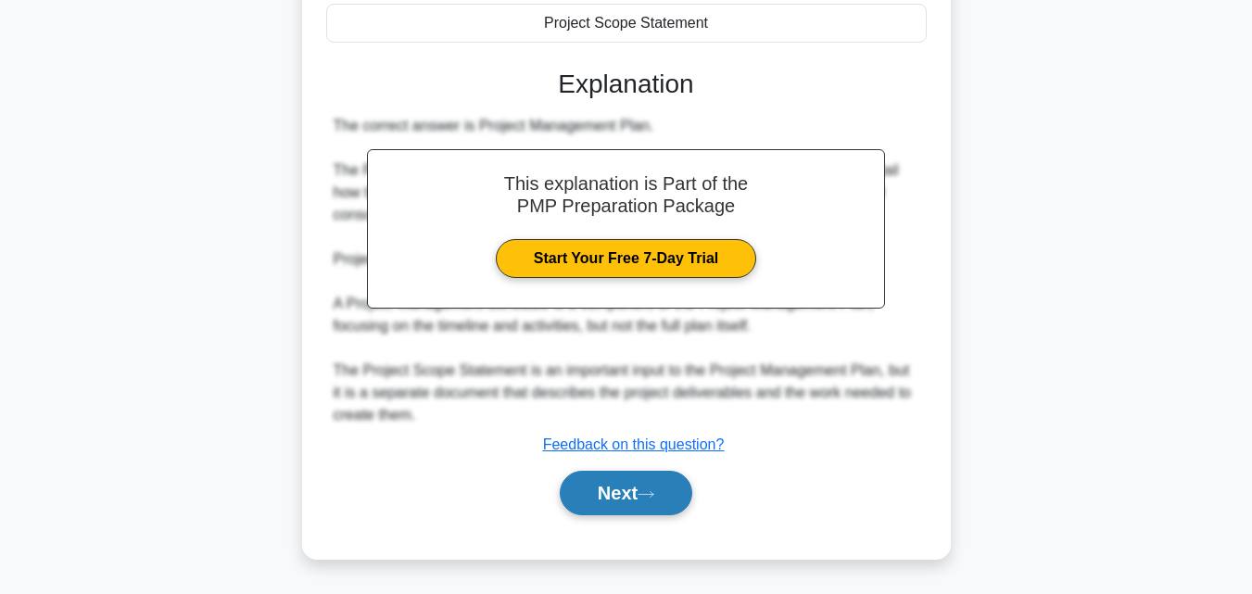
click at [680, 492] on button "Next" at bounding box center [626, 493] width 133 height 44
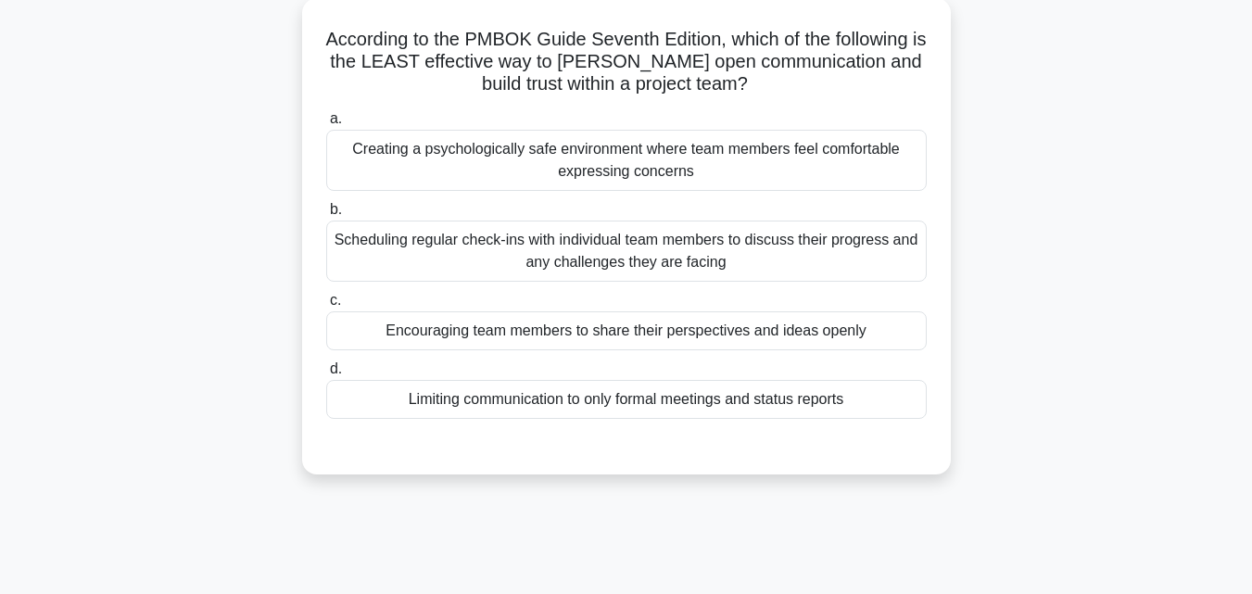
scroll to position [35, 0]
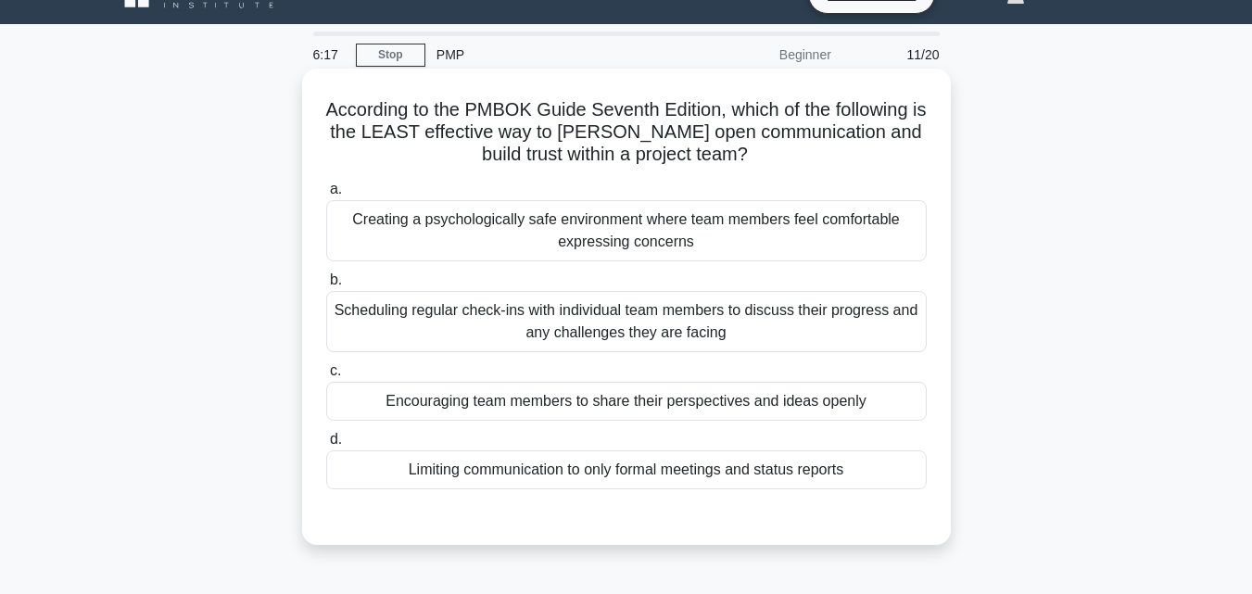
click at [741, 480] on div "Limiting communication to only formal meetings and status reports" at bounding box center [626, 469] width 600 height 39
click at [326, 446] on input "d. Limiting communication to only formal meetings and status reports" at bounding box center [326, 440] width 0 height 12
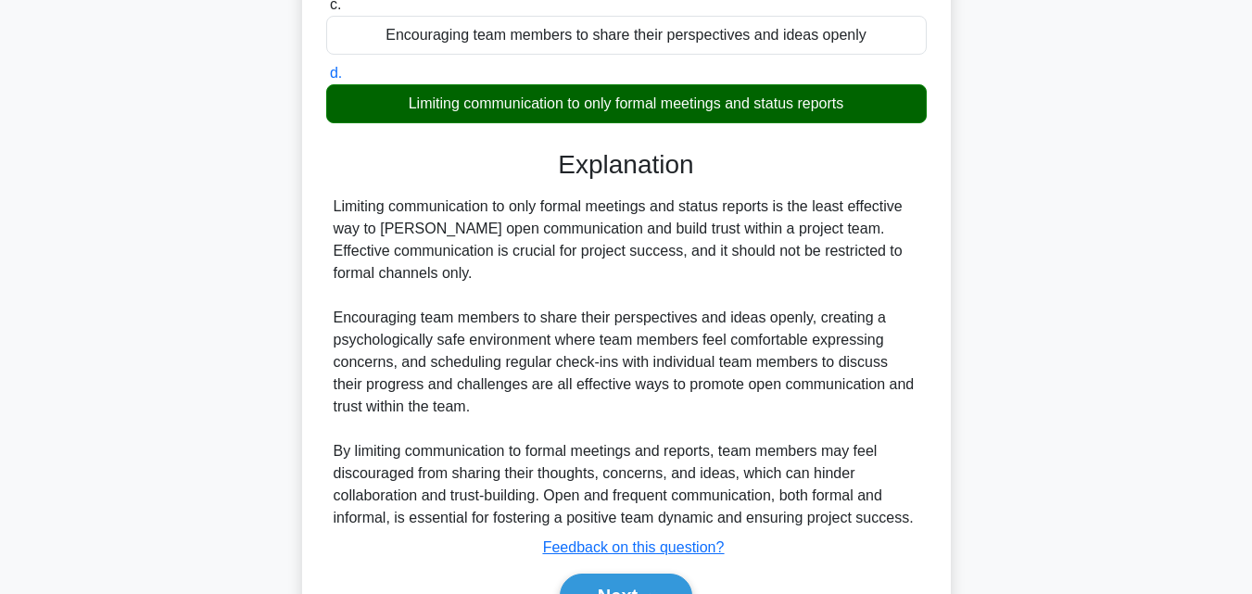
scroll to position [505, 0]
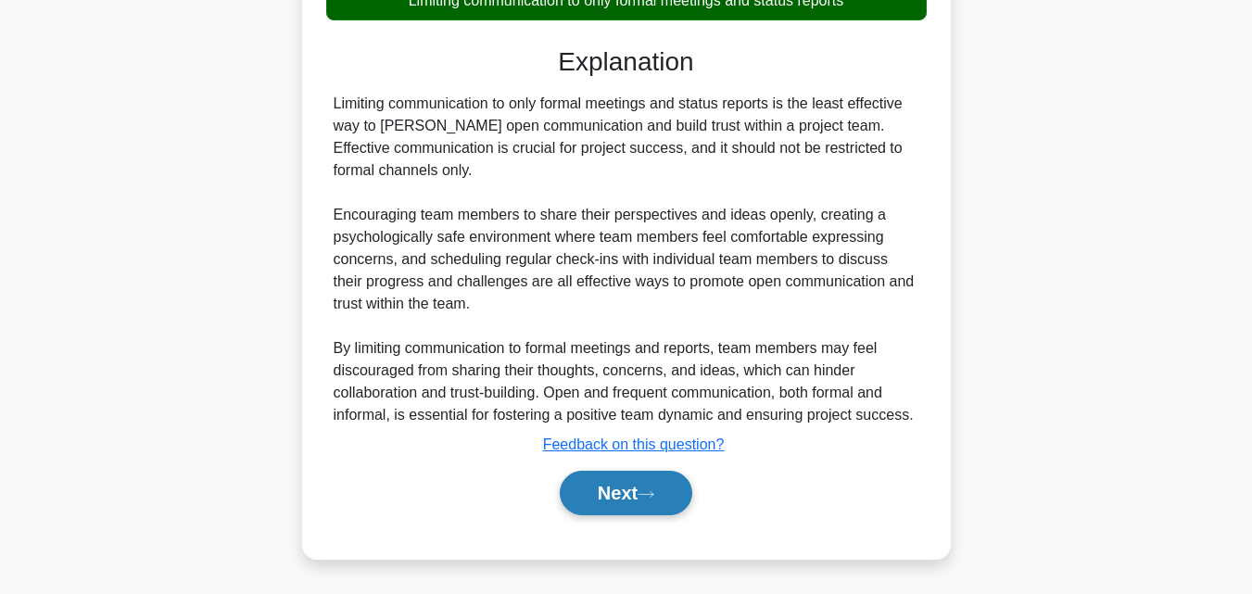
click at [648, 498] on icon at bounding box center [646, 494] width 17 height 10
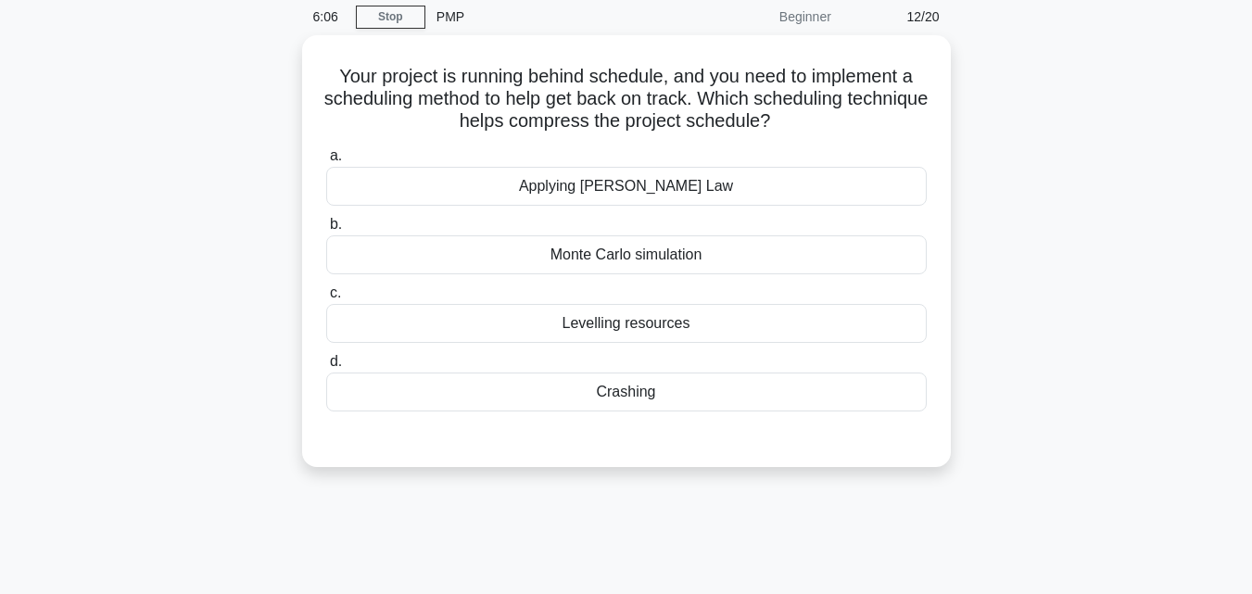
scroll to position [0, 0]
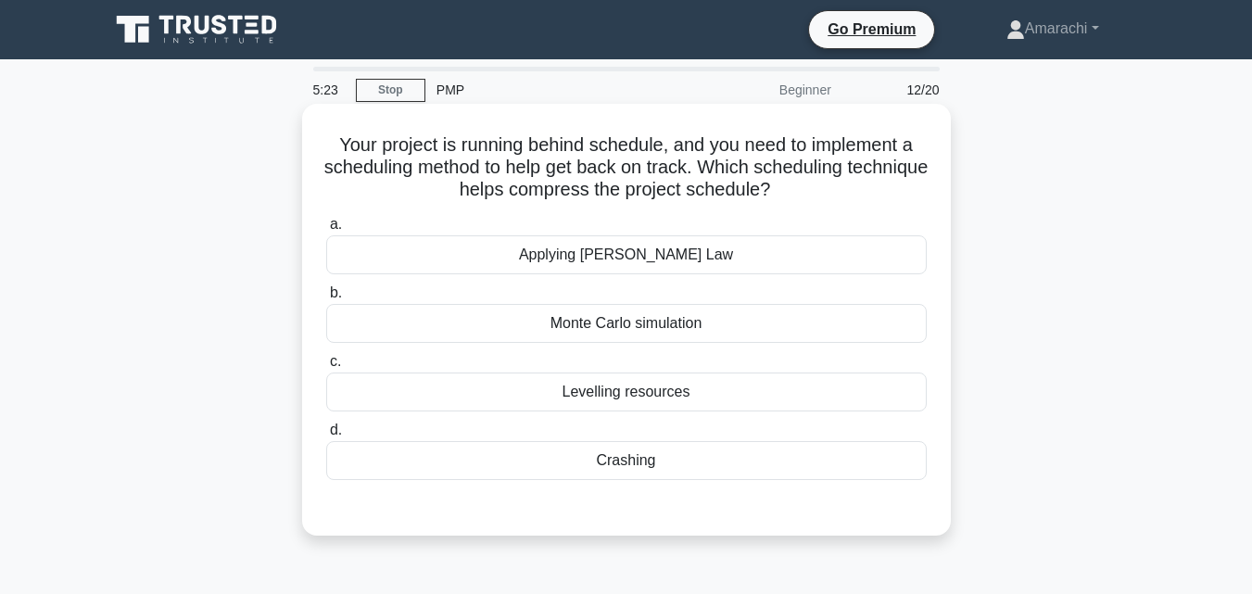
click at [644, 465] on div "Crashing" at bounding box center [626, 460] width 600 height 39
click at [326, 436] on input "d. Crashing" at bounding box center [326, 430] width 0 height 12
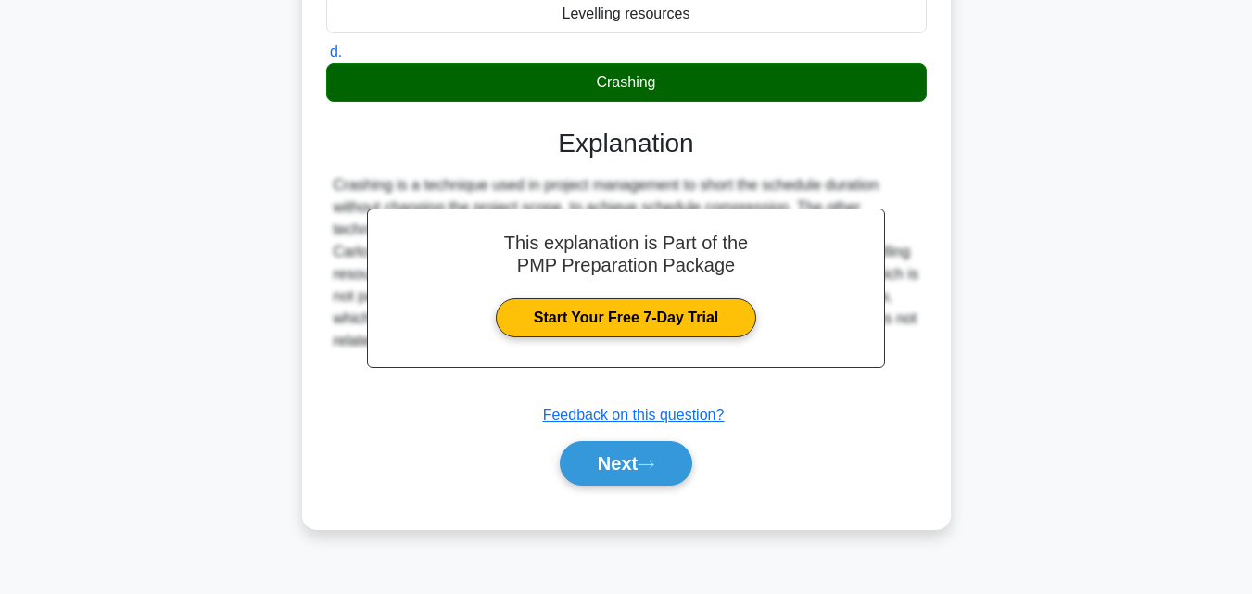
scroll to position [407, 0]
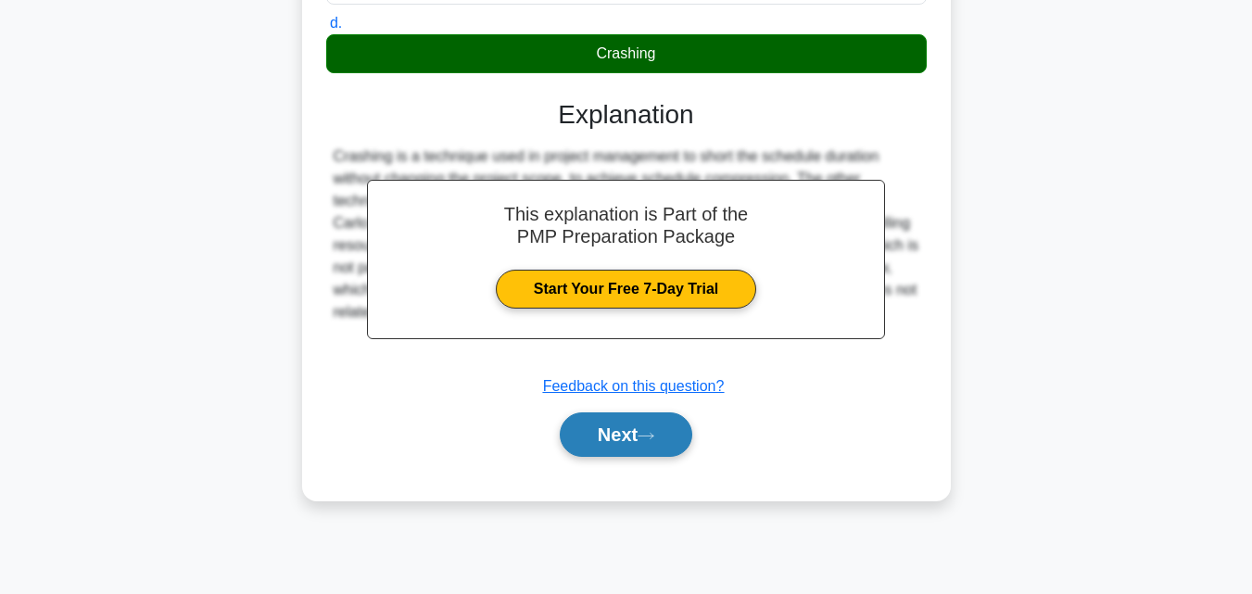
click at [670, 451] on button "Next" at bounding box center [626, 434] width 133 height 44
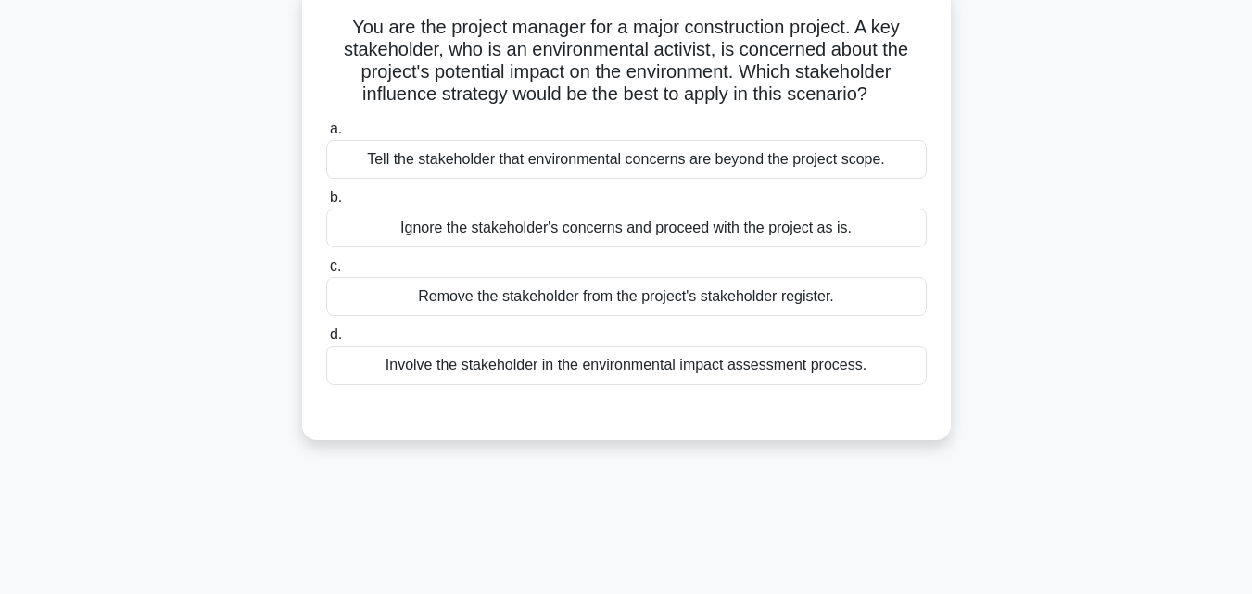
scroll to position [98, 0]
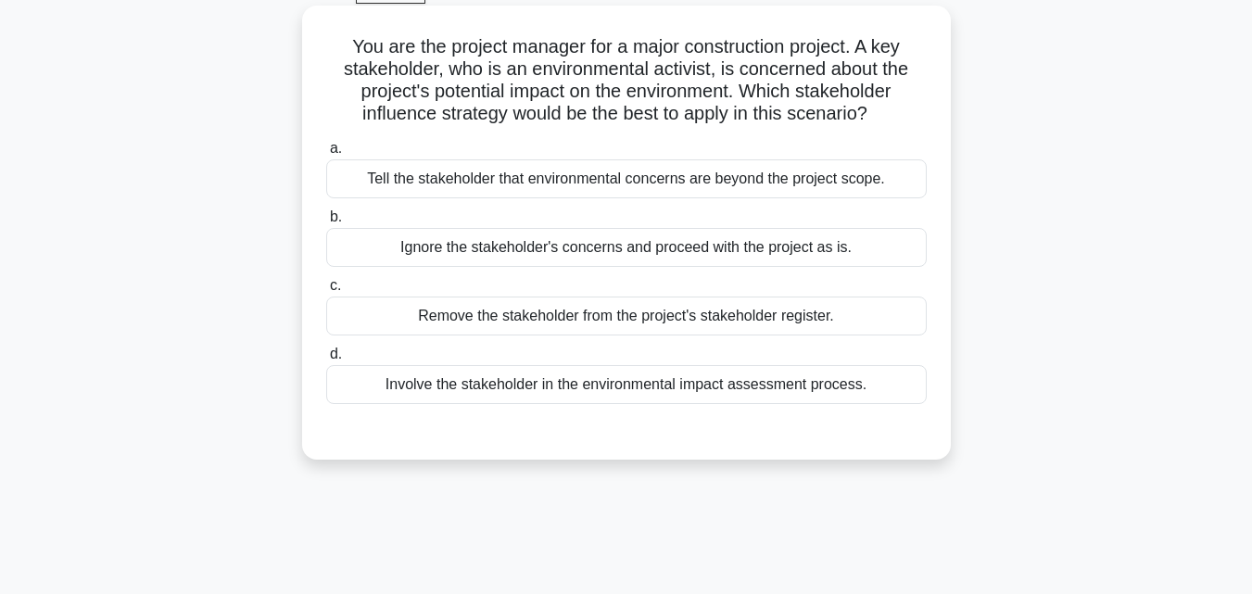
click at [726, 389] on div "Involve the stakeholder in the environmental impact assessment process." at bounding box center [626, 384] width 600 height 39
click at [326, 360] on input "d. Involve the stakeholder in the environmental impact assessment process." at bounding box center [326, 354] width 0 height 12
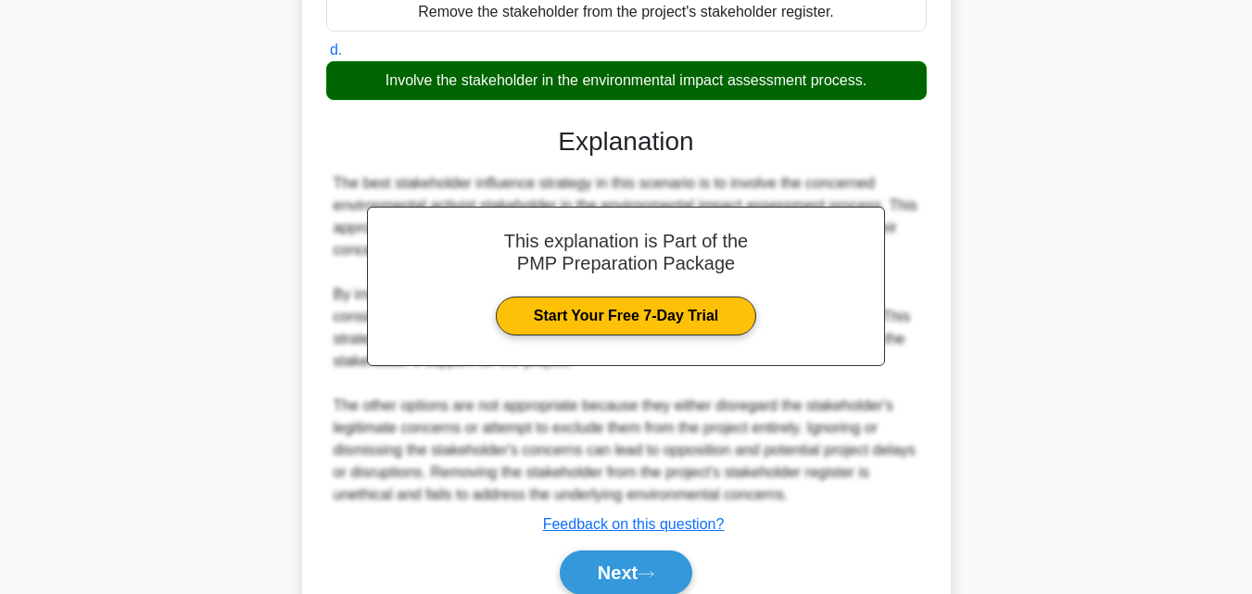
scroll to position [483, 0]
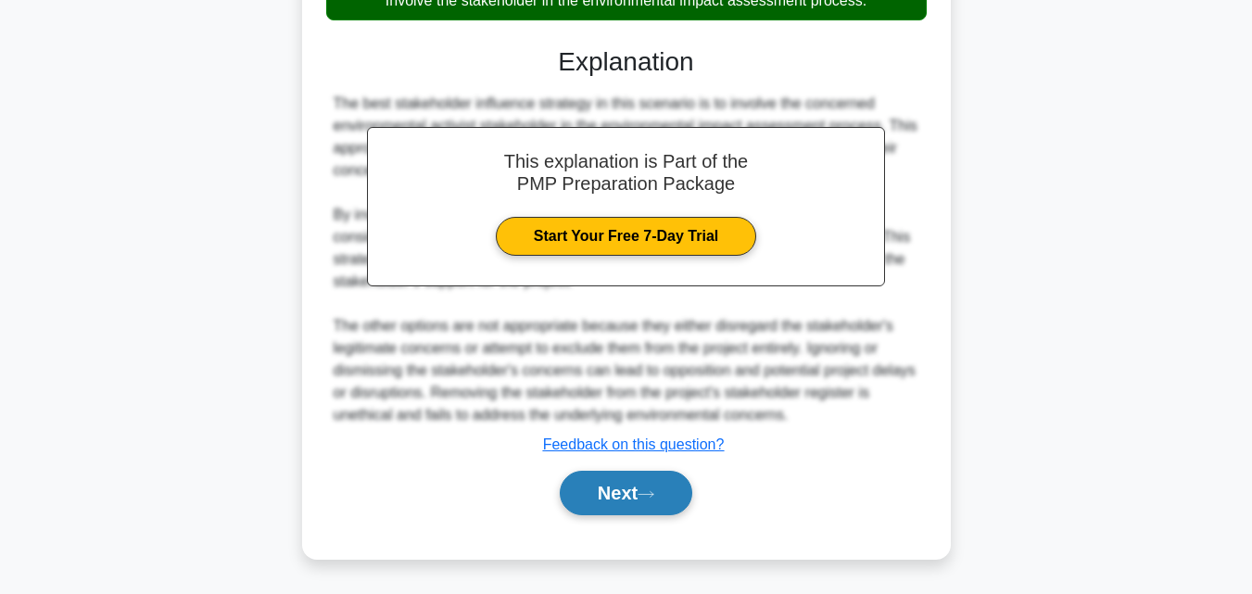
click at [643, 486] on button "Next" at bounding box center [626, 493] width 133 height 44
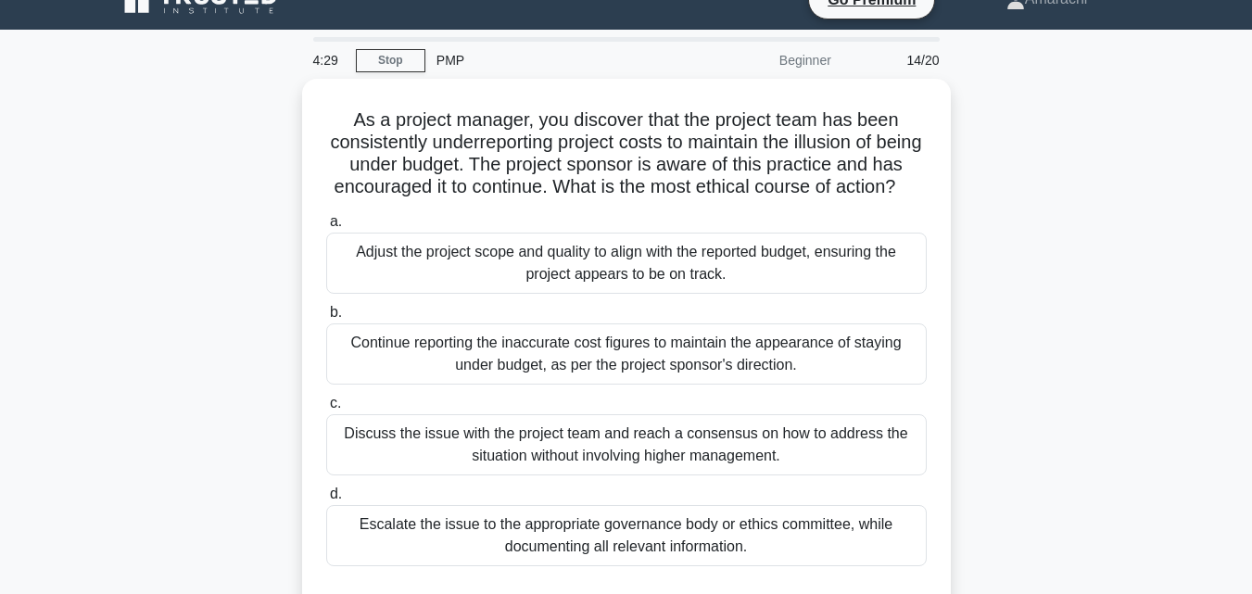
scroll to position [24, 0]
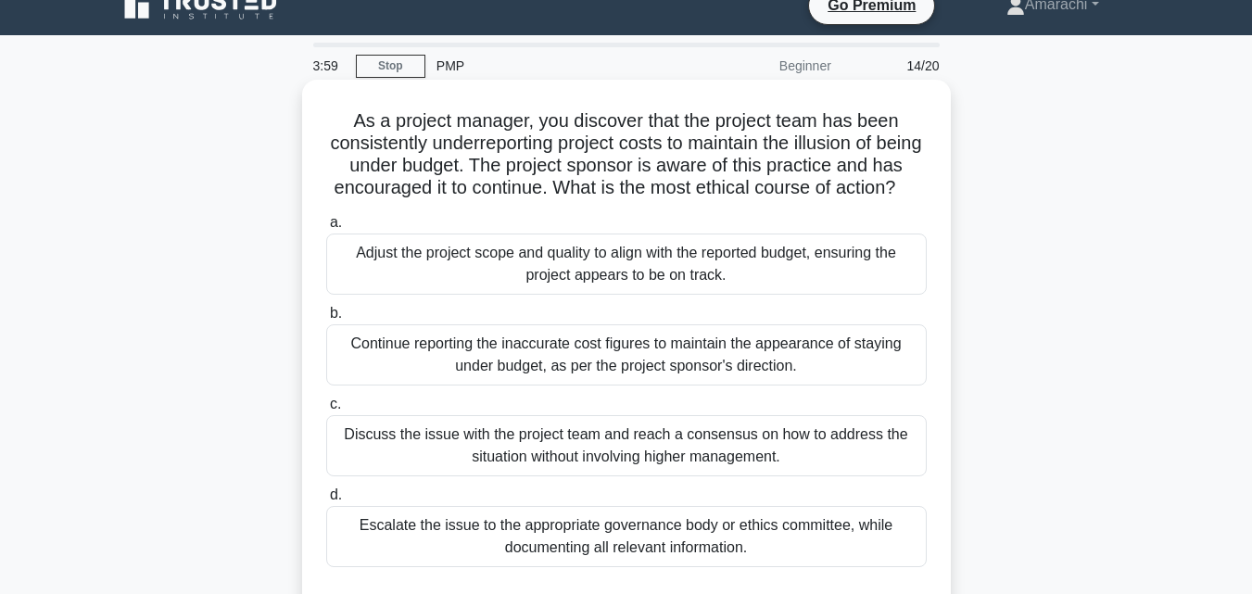
click at [692, 562] on div "Escalate the issue to the appropriate governance body or ethics committee, whil…" at bounding box center [626, 536] width 600 height 61
click at [326, 501] on input "d. Escalate the issue to the appropriate governance body or ethics committee, w…" at bounding box center [326, 495] width 0 height 12
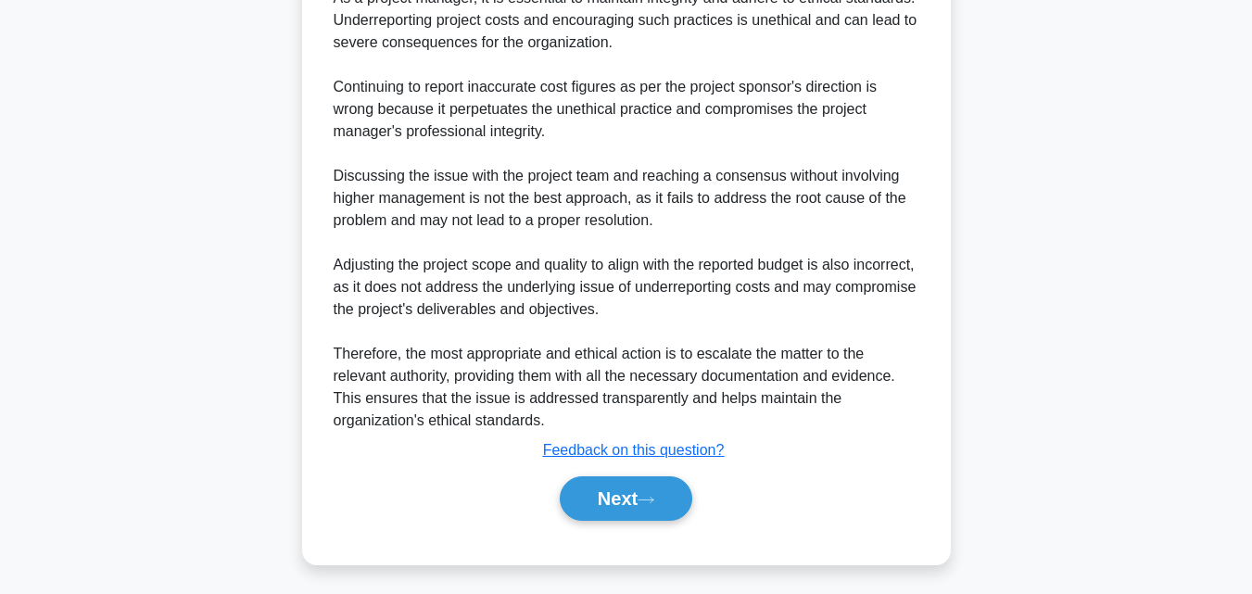
scroll to position [772, 0]
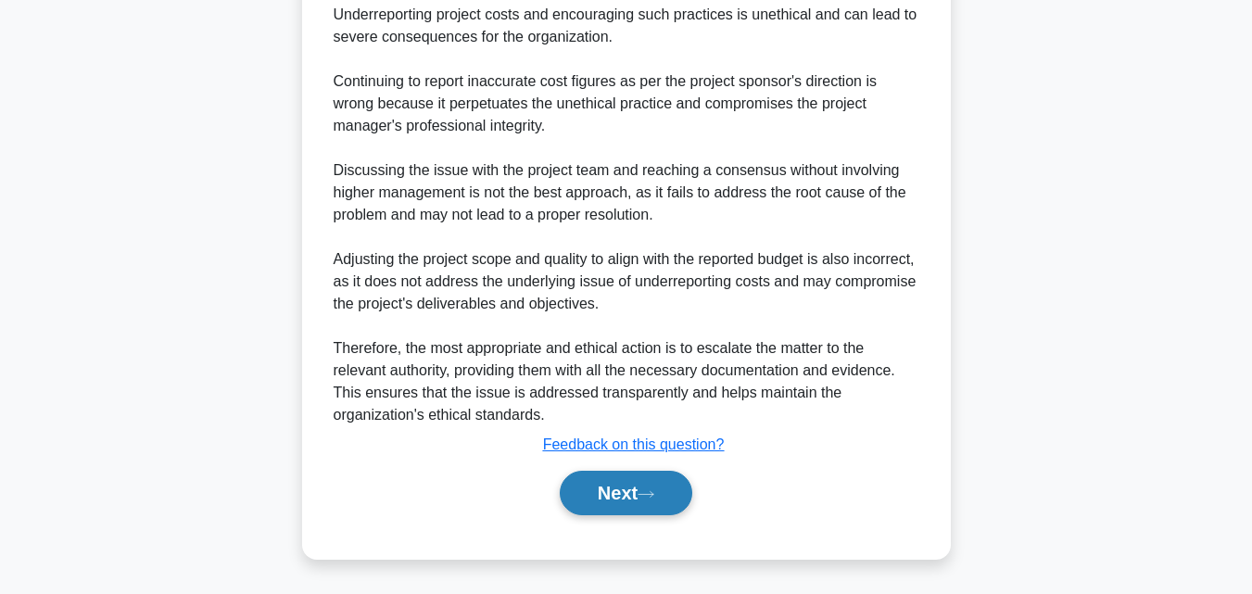
click at [649, 495] on icon at bounding box center [645, 494] width 15 height 6
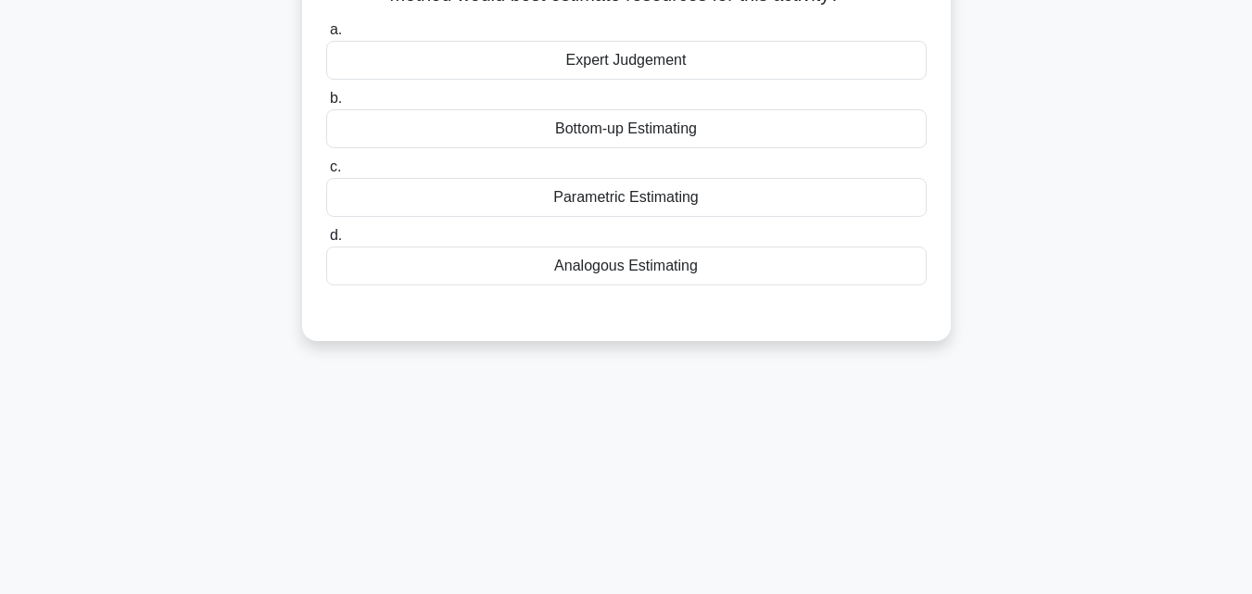
scroll to position [73, 0]
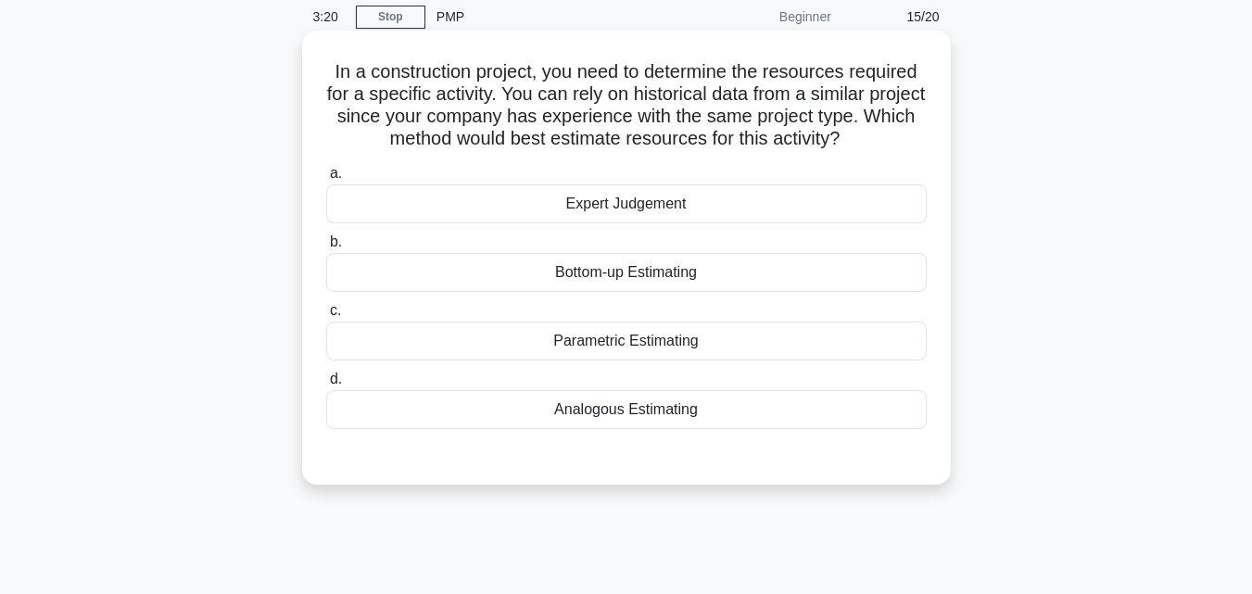
click at [613, 214] on div "Expert Judgement" at bounding box center [626, 203] width 600 height 39
click at [326, 180] on input "a. Expert Judgement" at bounding box center [326, 174] width 0 height 12
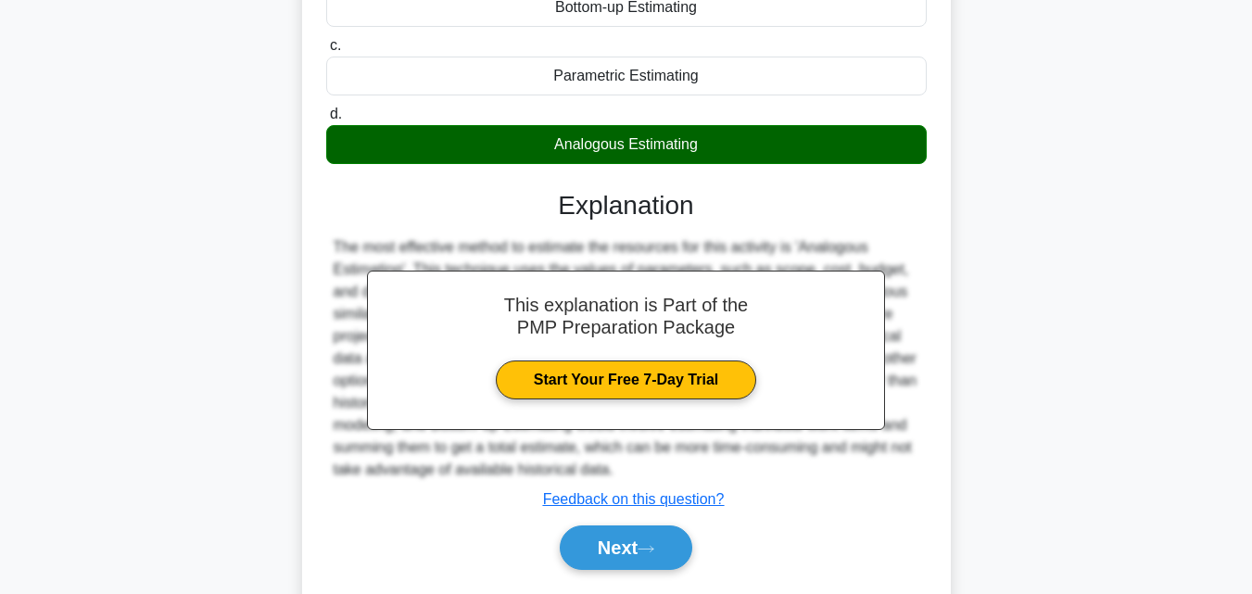
scroll to position [407, 0]
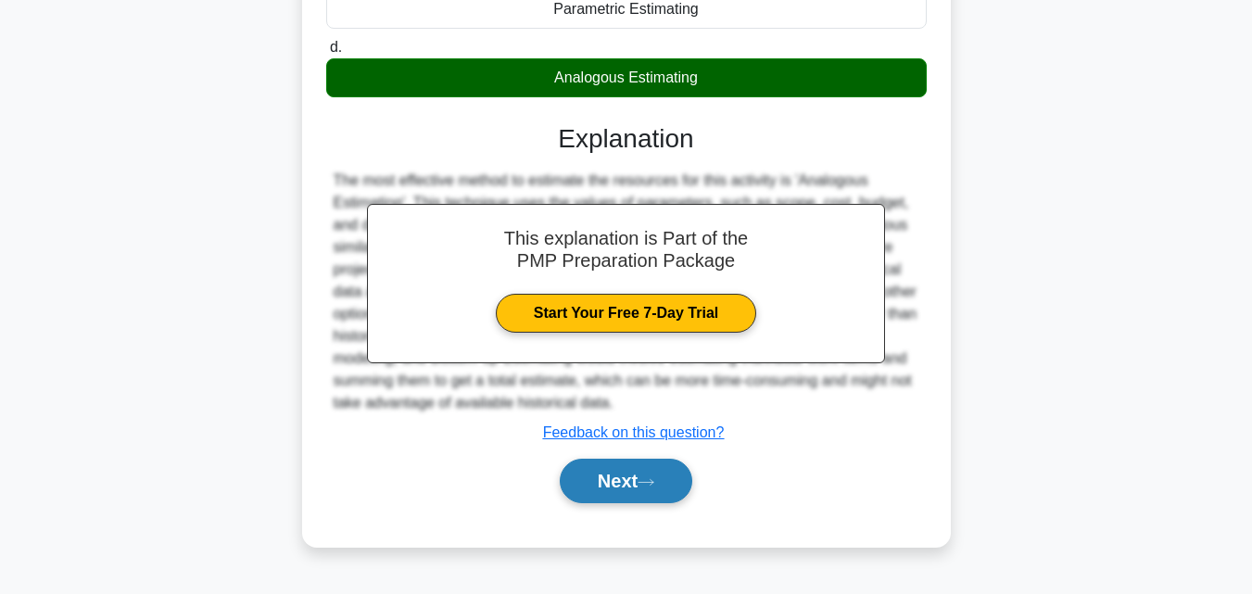
click at [615, 495] on button "Next" at bounding box center [626, 481] width 133 height 44
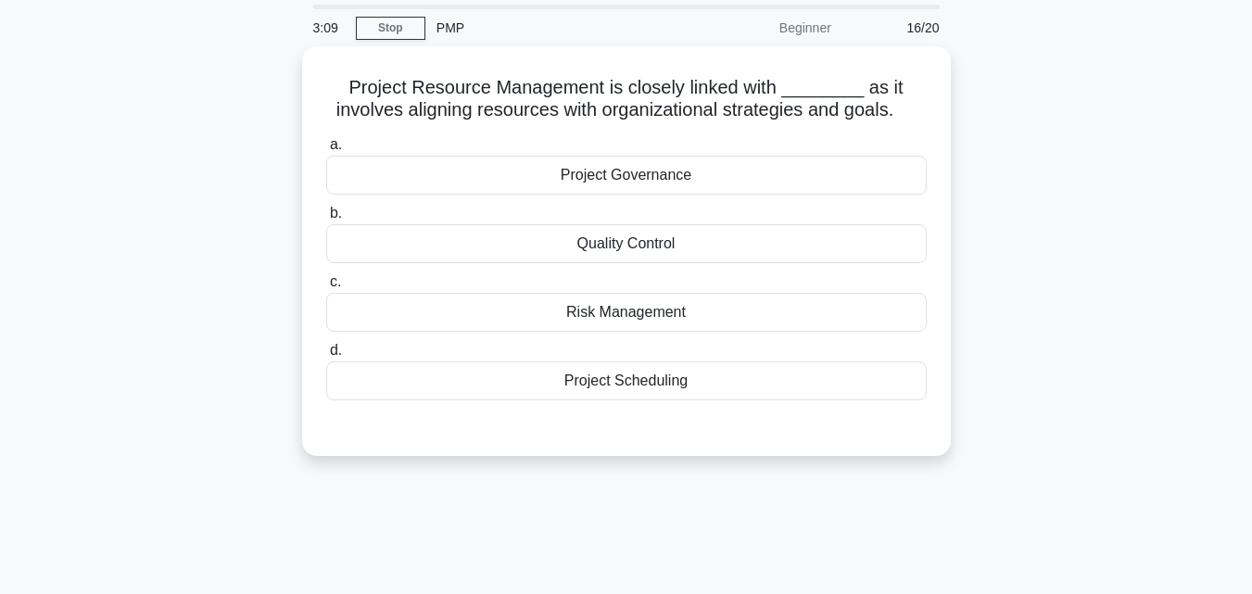
scroll to position [60, 0]
click at [626, 380] on div "Project Scheduling" at bounding box center [626, 378] width 600 height 39
click at [326, 354] on input "d. Project Scheduling" at bounding box center [326, 348] width 0 height 12
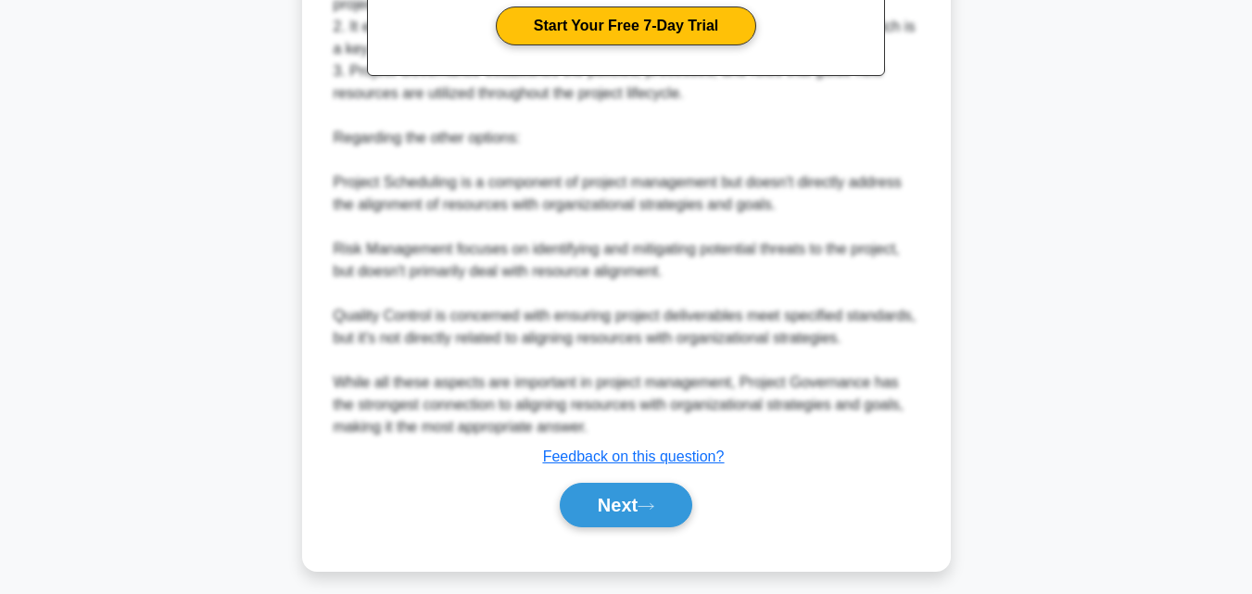
scroll to position [663, 0]
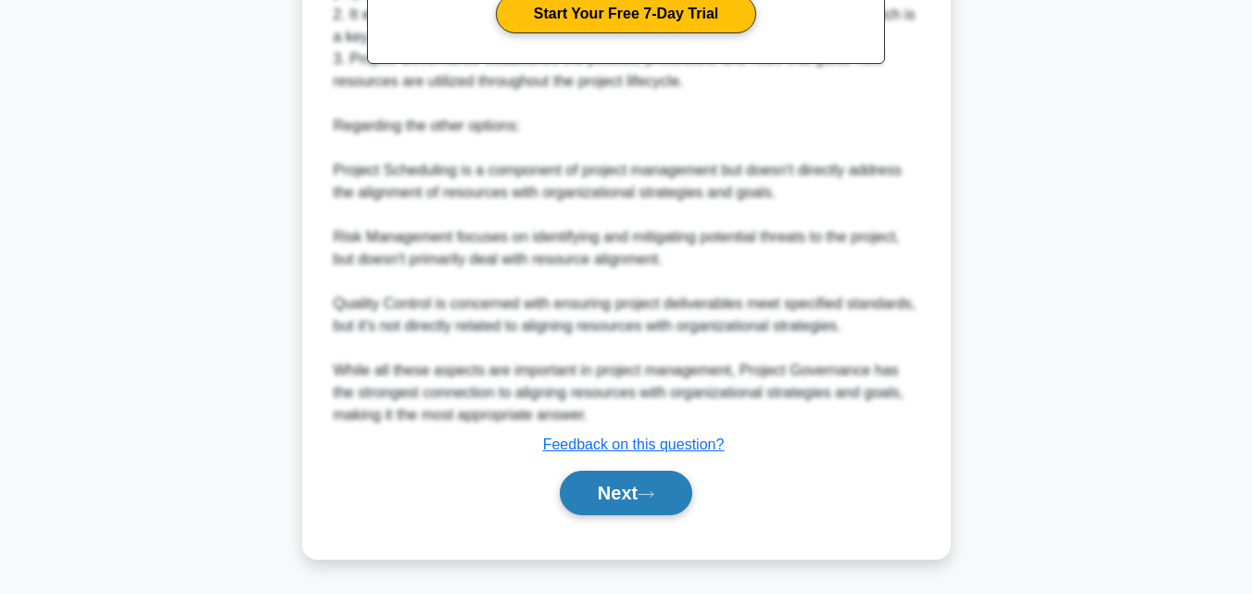
click at [652, 507] on button "Next" at bounding box center [626, 493] width 133 height 44
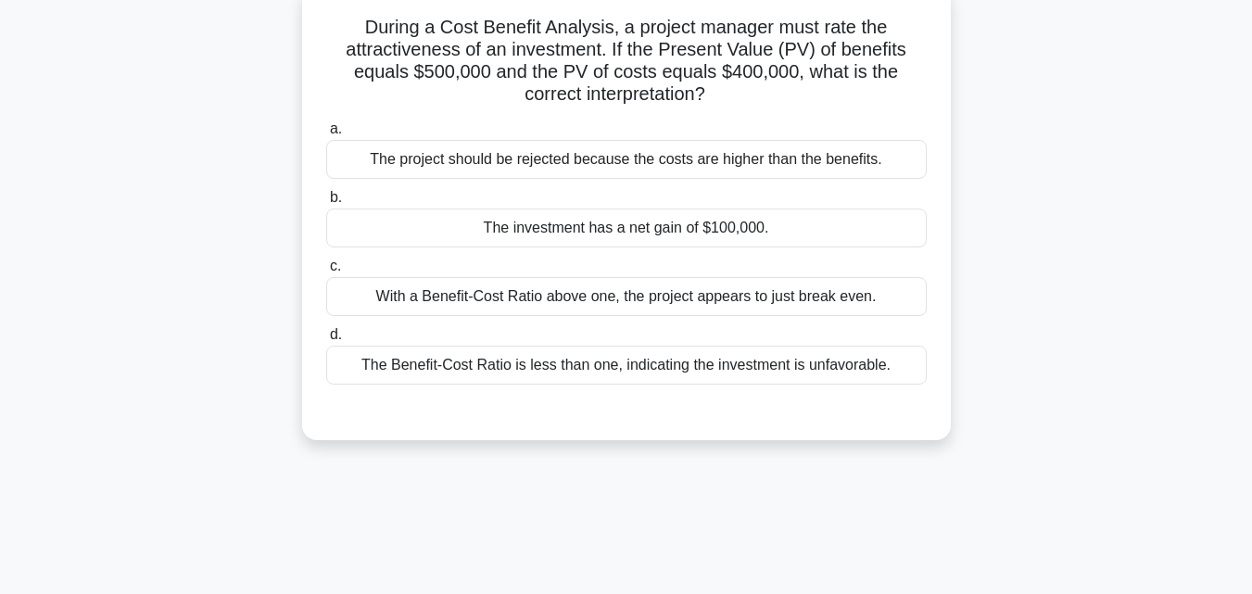
scroll to position [0, 0]
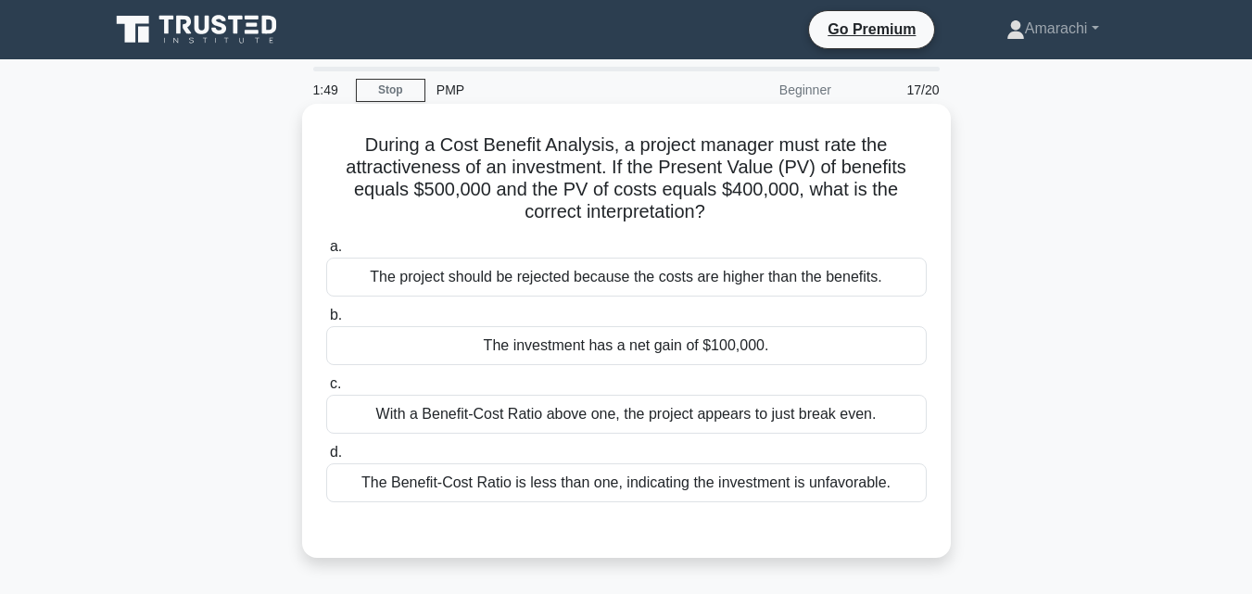
click at [666, 347] on div "The investment has a net gain of $100,000." at bounding box center [626, 345] width 600 height 39
click at [326, 322] on input "b. The investment has a net gain of $100,000." at bounding box center [326, 316] width 0 height 12
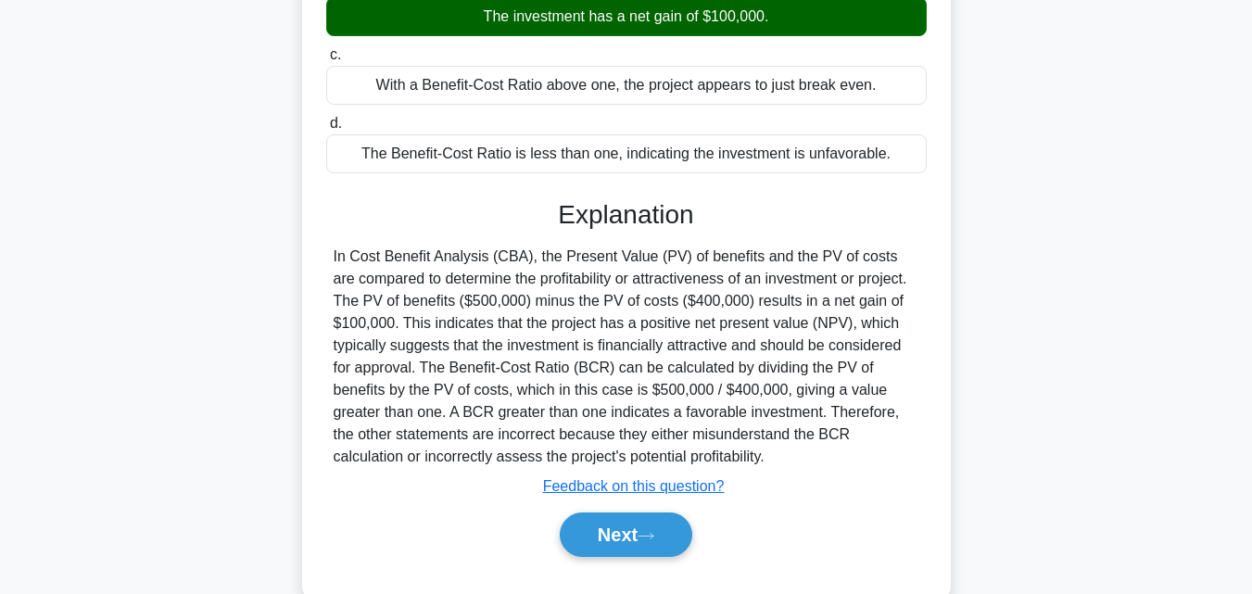
scroll to position [407, 0]
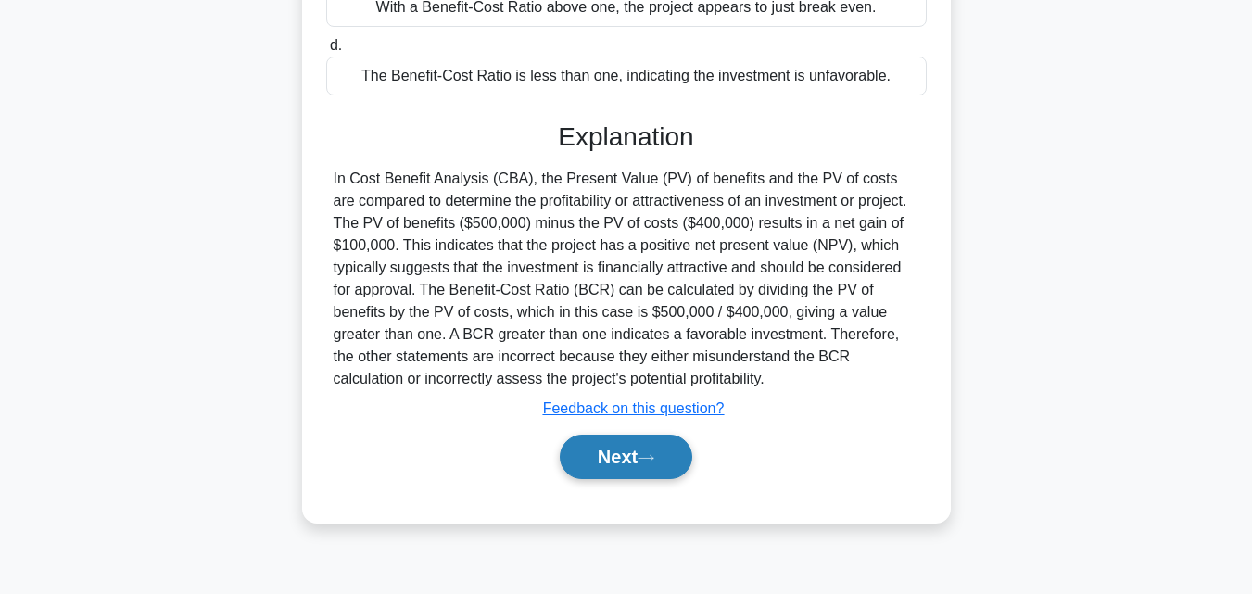
click at [603, 455] on button "Next" at bounding box center [626, 457] width 133 height 44
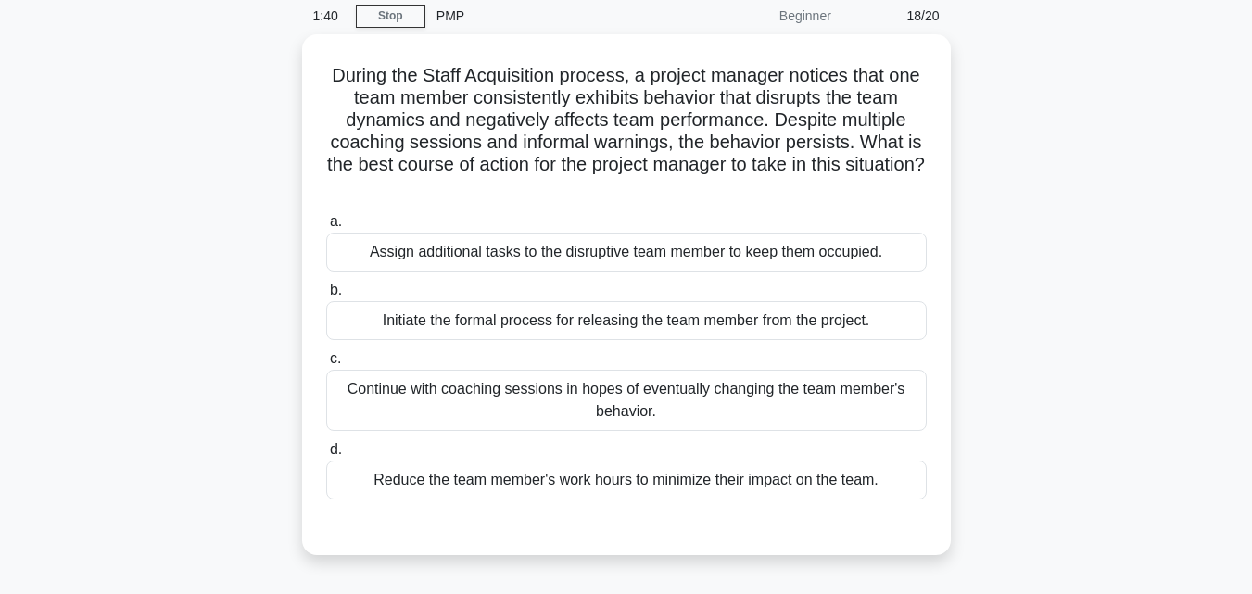
scroll to position [73, 0]
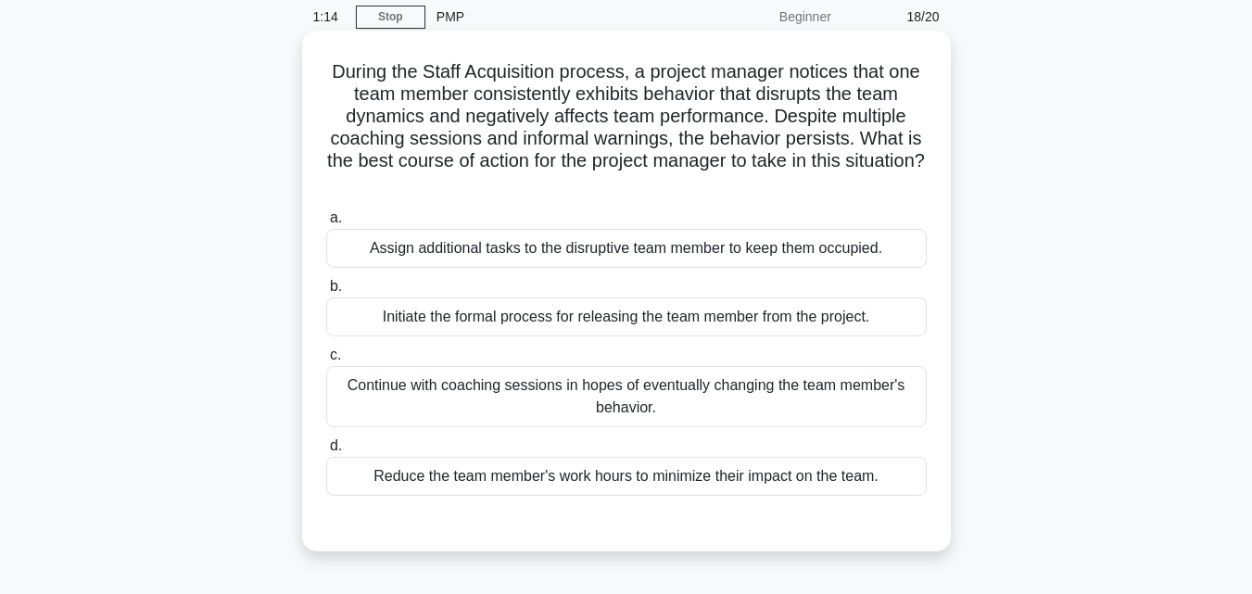
click at [622, 325] on div "Initiate the formal process for releasing the team member from the project." at bounding box center [626, 316] width 600 height 39
click at [326, 293] on input "b. Initiate the formal process for releasing the team member from the project." at bounding box center [326, 287] width 0 height 12
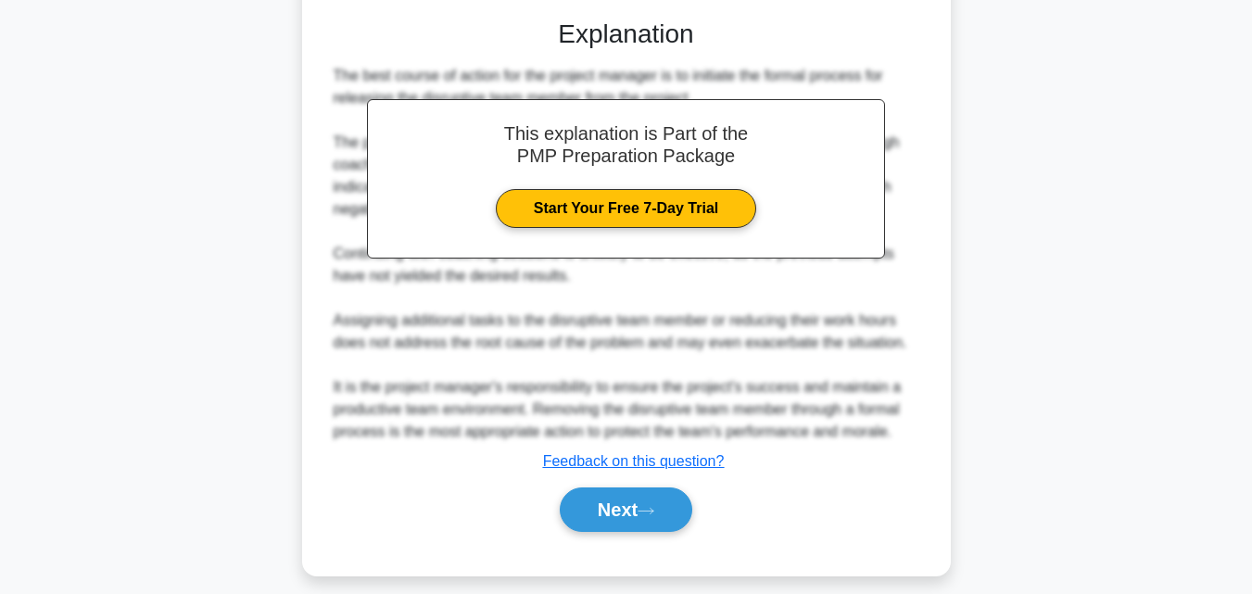
scroll to position [594, 0]
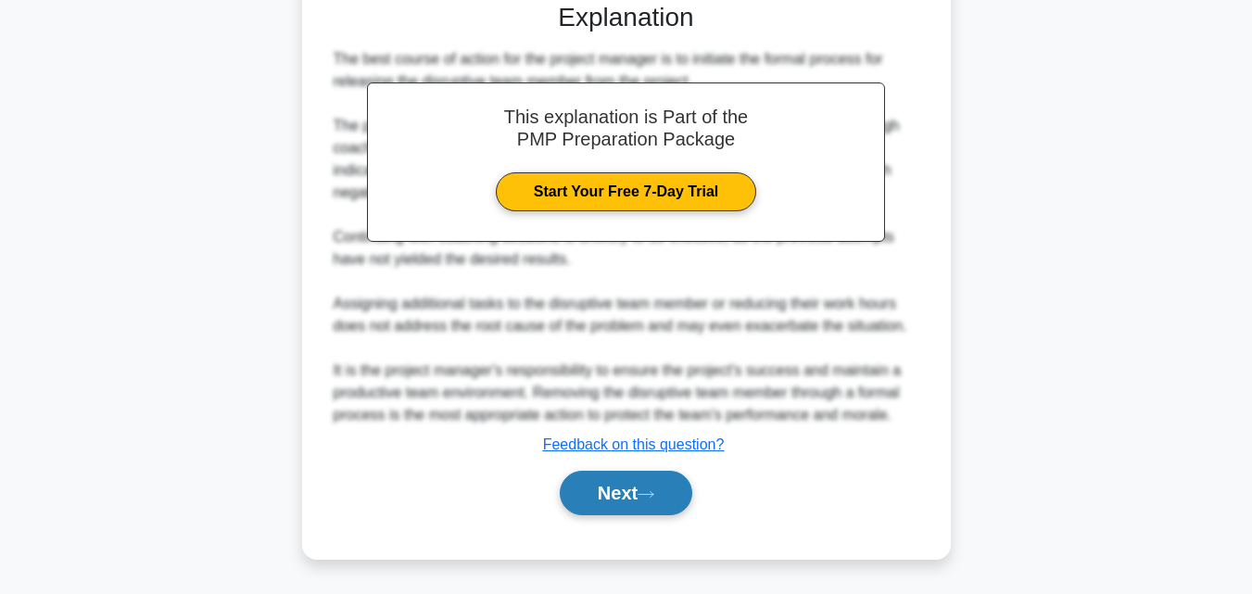
click at [663, 484] on button "Next" at bounding box center [626, 493] width 133 height 44
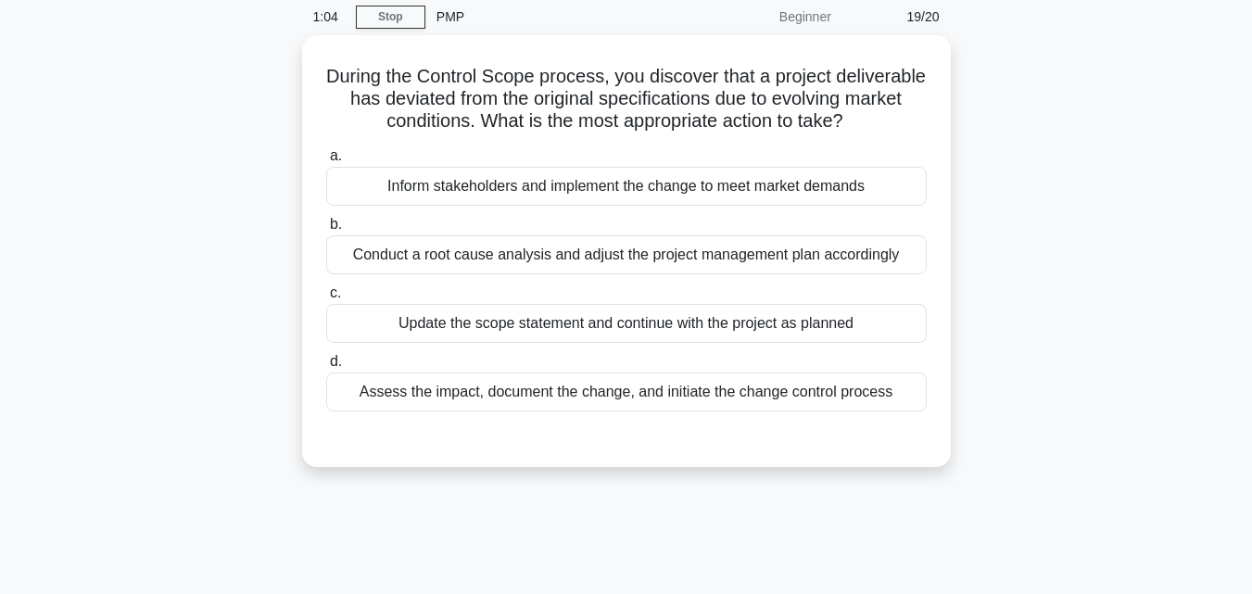
scroll to position [48, 0]
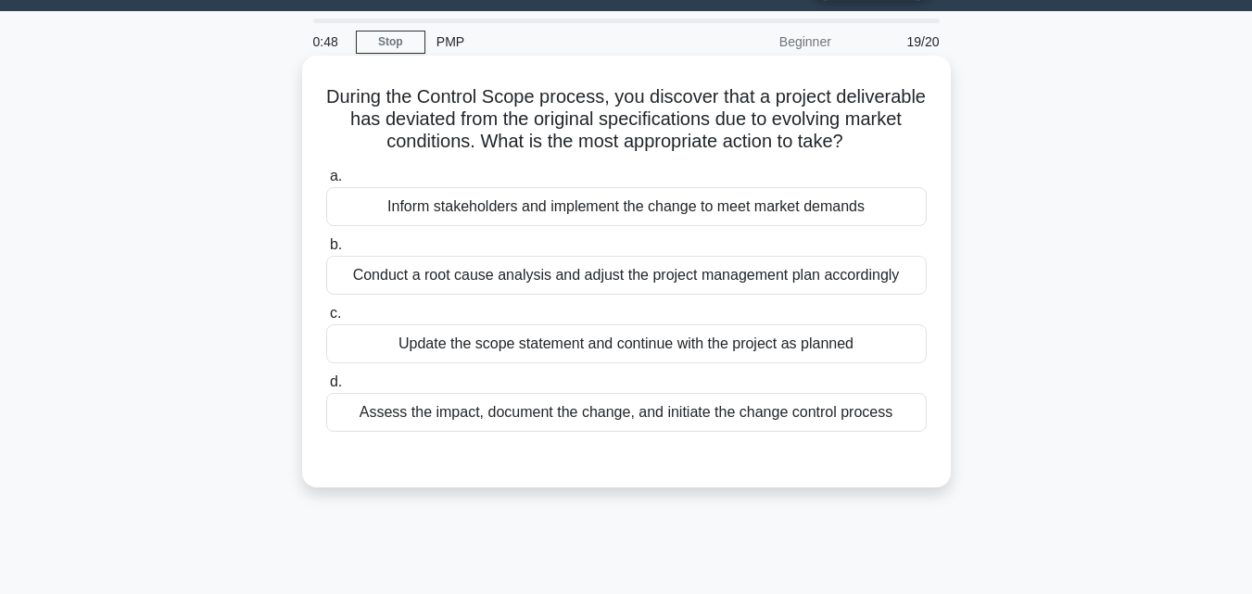
click at [762, 295] on div "Conduct a root cause analysis and adjust the project management plan accordingly" at bounding box center [626, 275] width 600 height 39
click at [326, 251] on input "b. Conduct a root cause analysis and adjust the project management plan accordi…" at bounding box center [326, 245] width 0 height 12
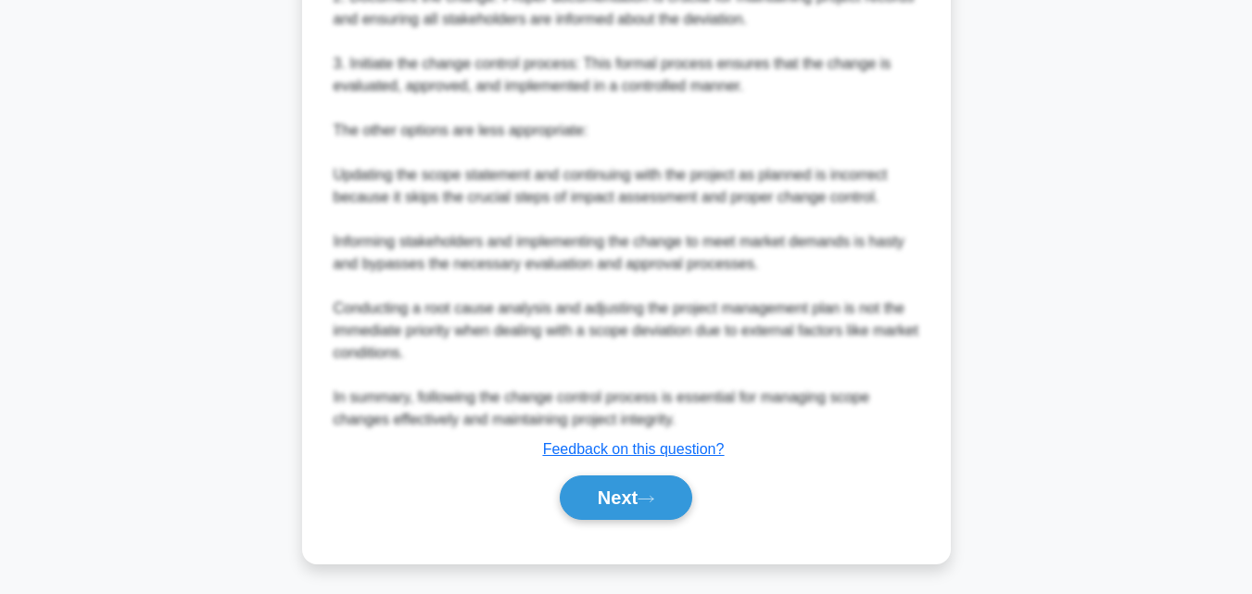
scroll to position [840, 0]
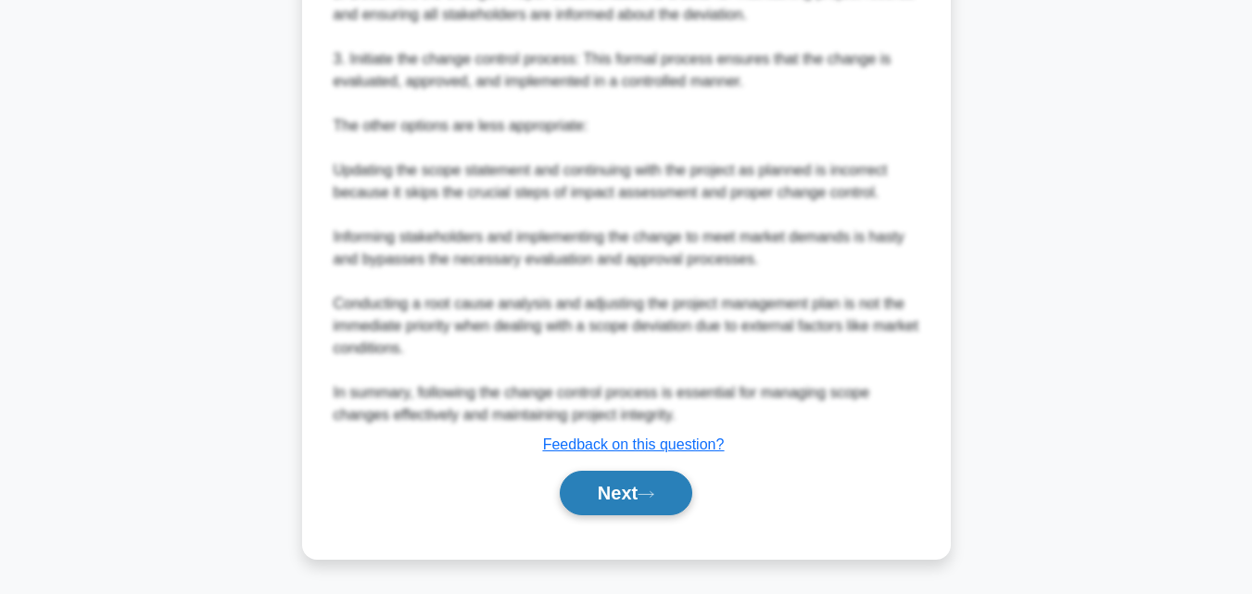
click at [685, 493] on button "Next" at bounding box center [626, 493] width 133 height 44
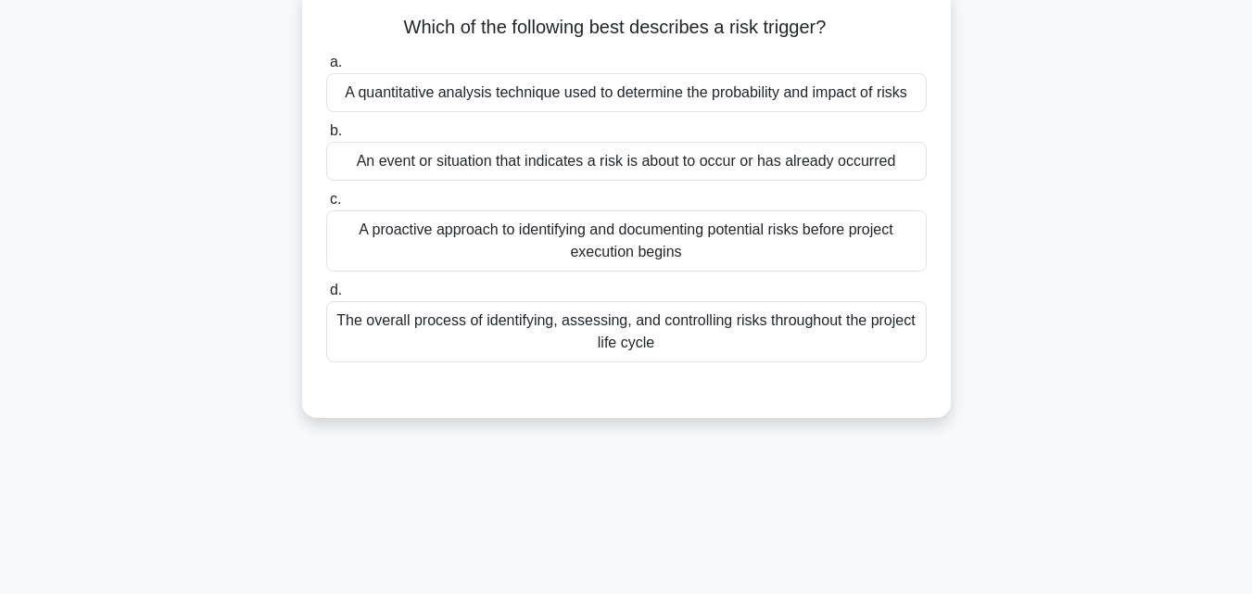
scroll to position [73, 0]
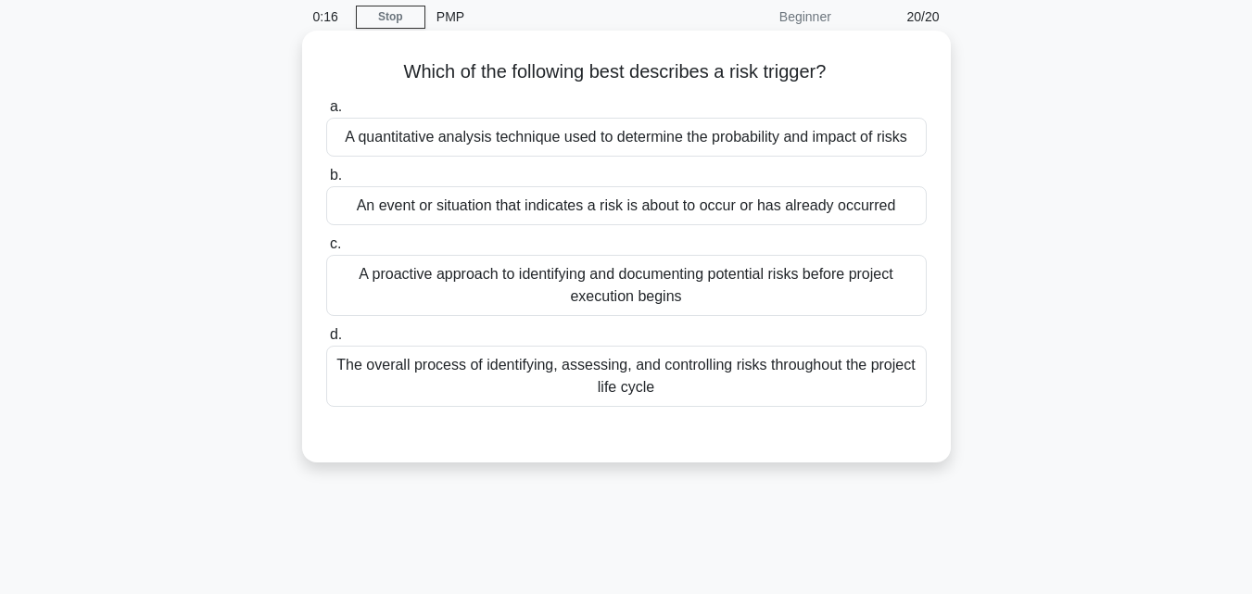
click at [719, 382] on div "The overall process of identifying, assessing, and controlling risks throughout…" at bounding box center [626, 376] width 600 height 61
click at [326, 341] on input "d. The overall process of identifying, assessing, and controlling risks through…" at bounding box center [326, 335] width 0 height 12
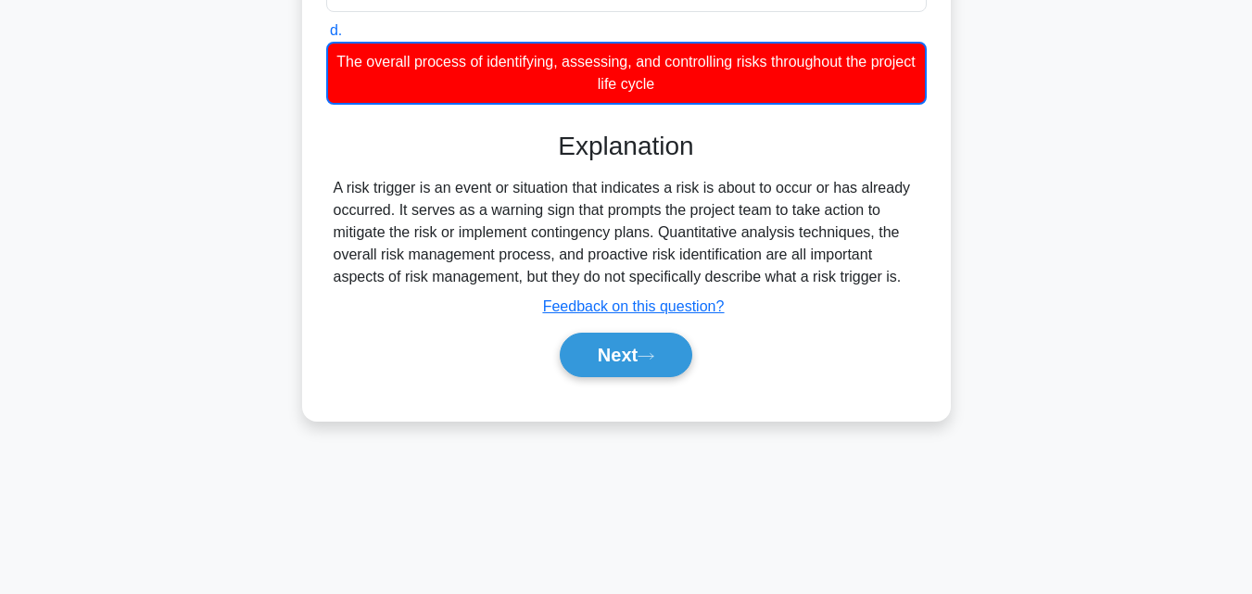
scroll to position [407, 0]
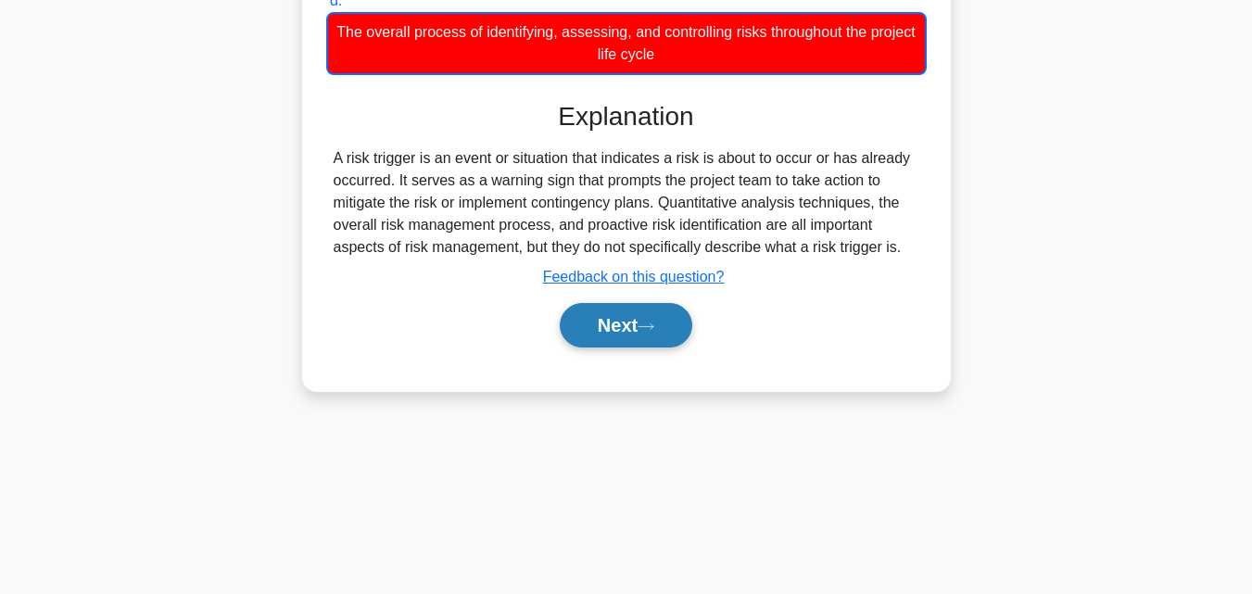
click at [638, 335] on button "Next" at bounding box center [626, 325] width 133 height 44
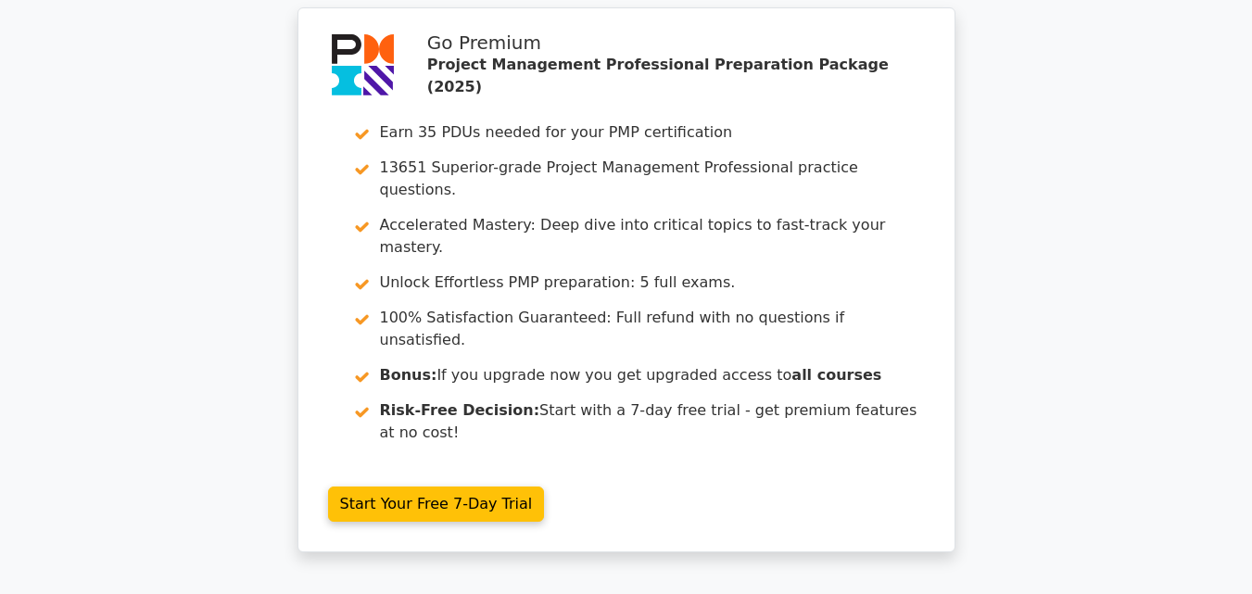
scroll to position [4222, 0]
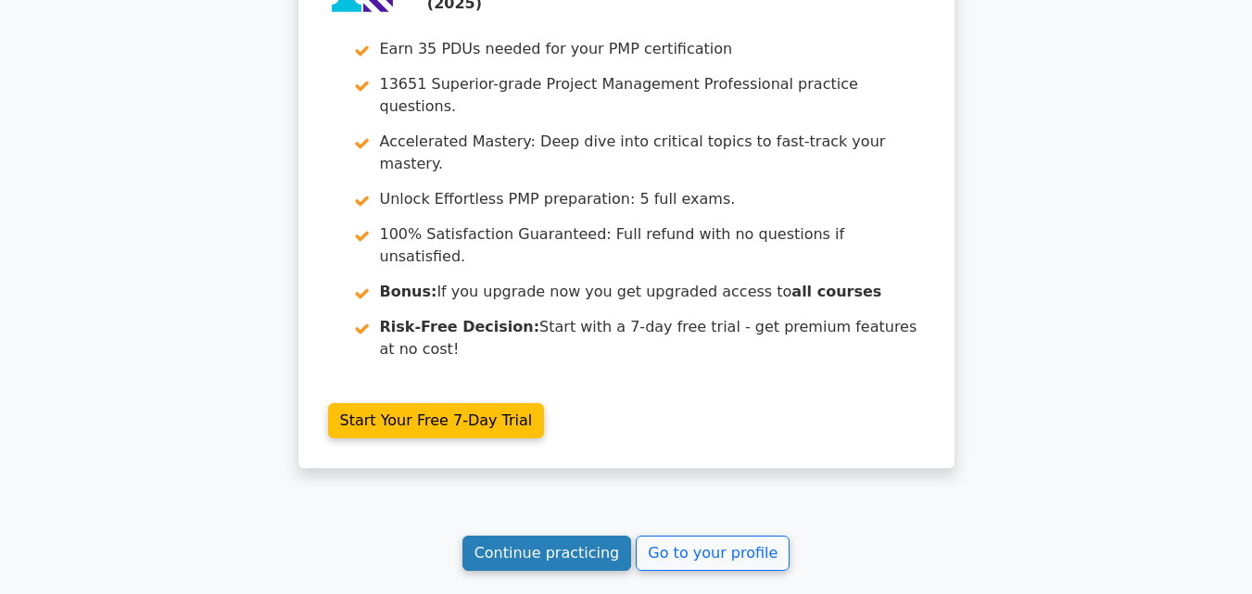
click at [525, 536] on link "Continue practicing" at bounding box center [547, 553] width 170 height 35
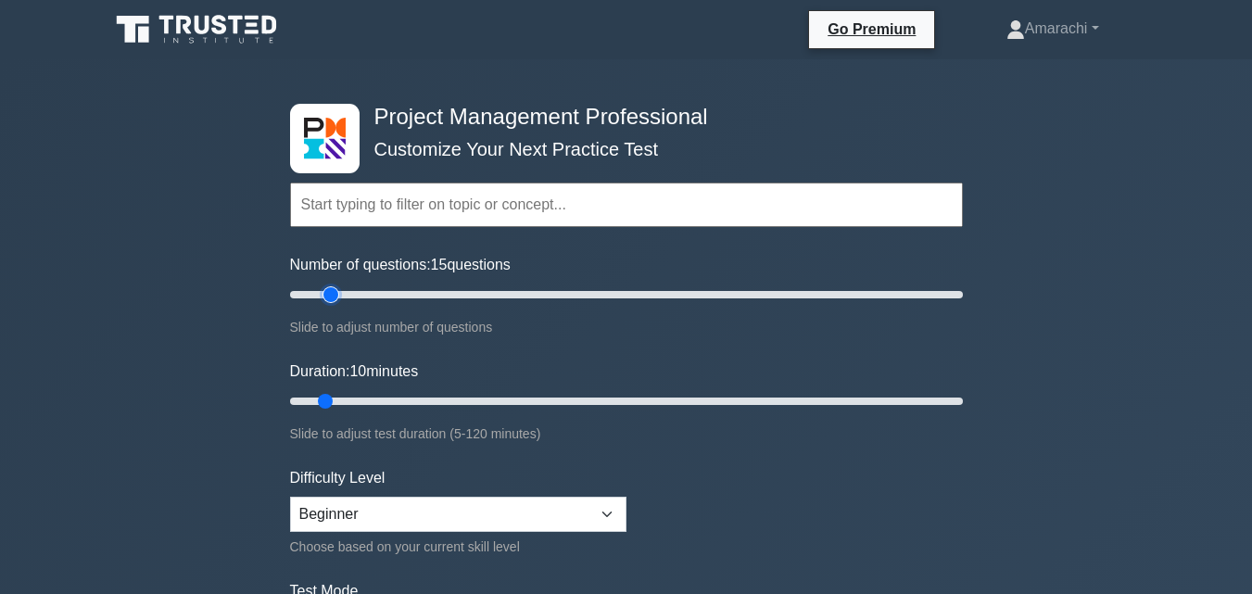
click at [335, 294] on input "Number of questions: 15 questions" at bounding box center [626, 295] width 673 height 22
type input "20"
click at [343, 293] on input "Number of questions: 20 questions" at bounding box center [626, 295] width 673 height 22
